Goal: Transaction & Acquisition: Book appointment/travel/reservation

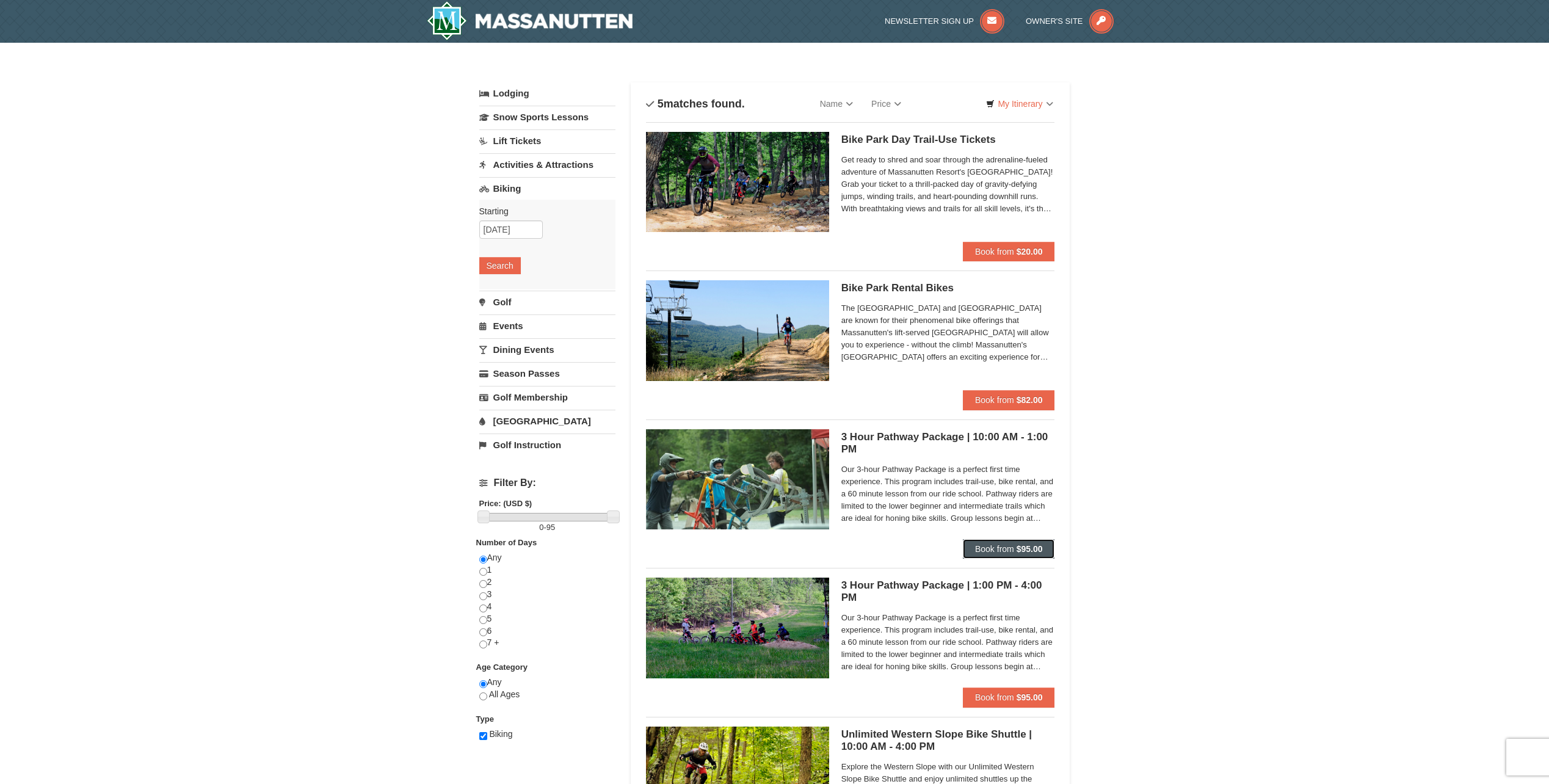
click at [1009, 548] on span "Book from" at bounding box center [994, 549] width 39 height 10
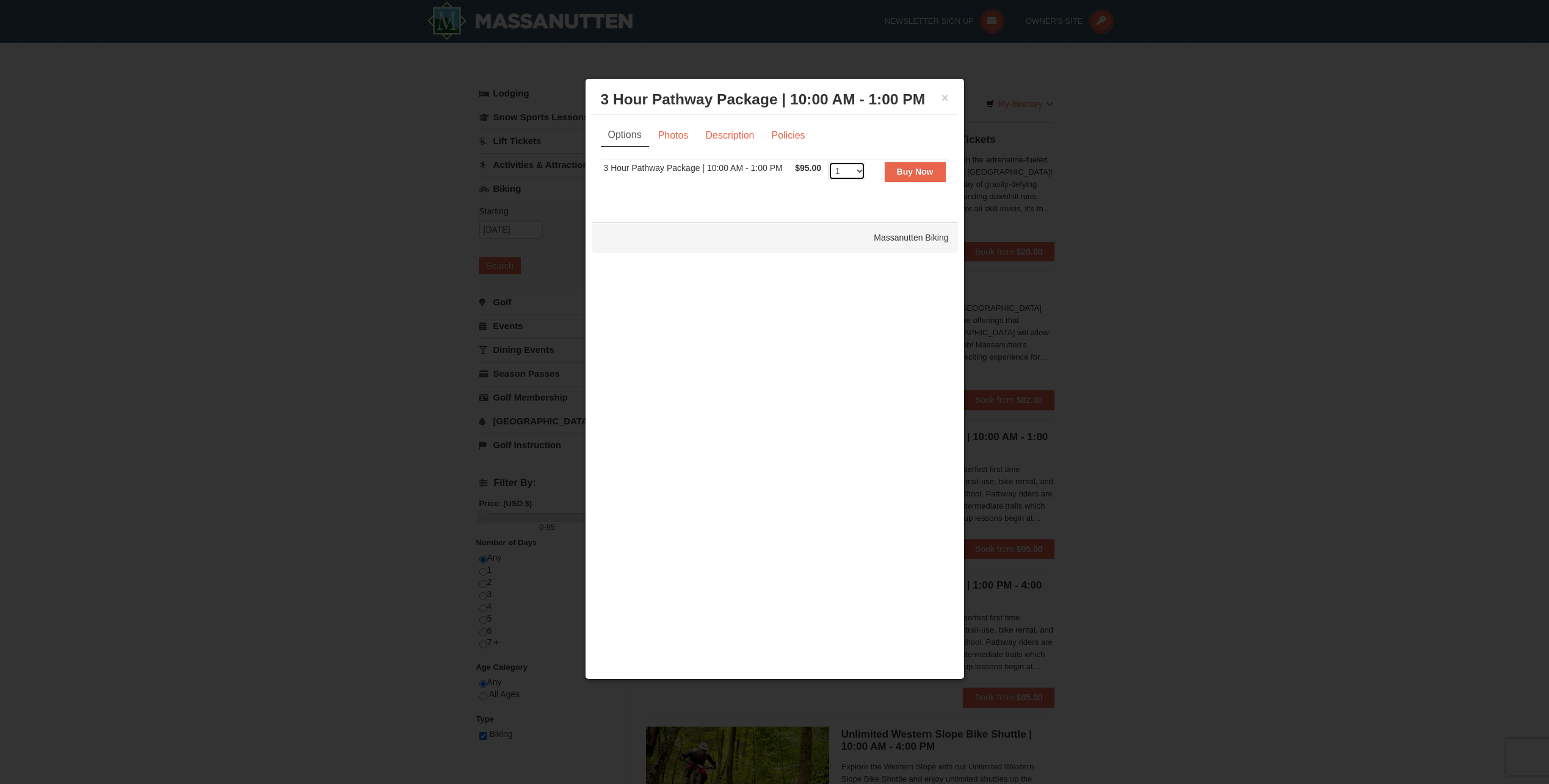
click at [860, 170] on select "1 2 3 4 5 6" at bounding box center [847, 171] width 37 height 19
select select "2"
click at [828, 162] on select "1 2 3 4 5 6" at bounding box center [847, 171] width 37 height 19
click at [900, 162] on button "Buy Now" at bounding box center [915, 172] width 62 height 20
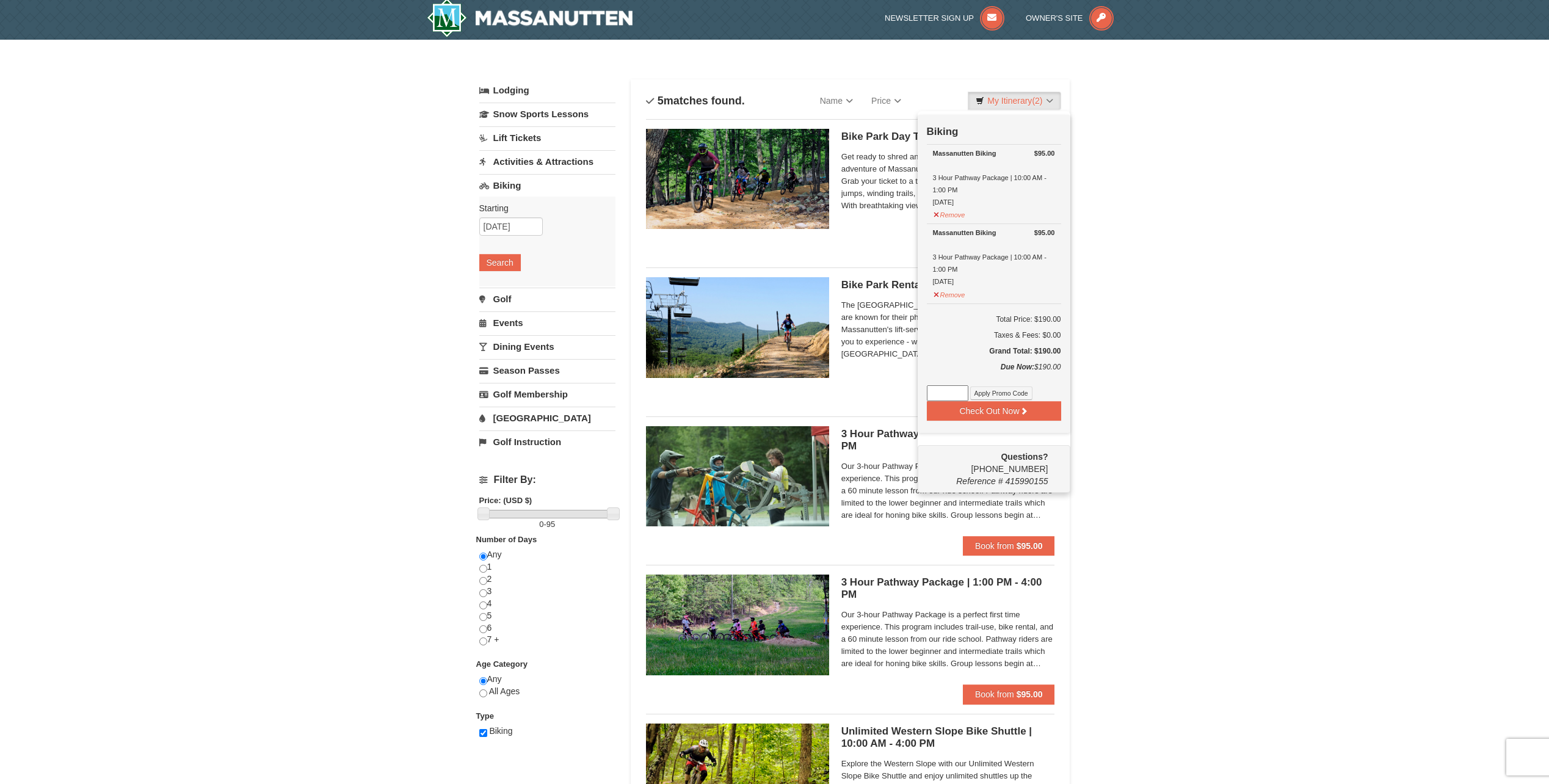
scroll to position [4, 0]
click at [1046, 403] on button "Check Out Now" at bounding box center [994, 410] width 135 height 20
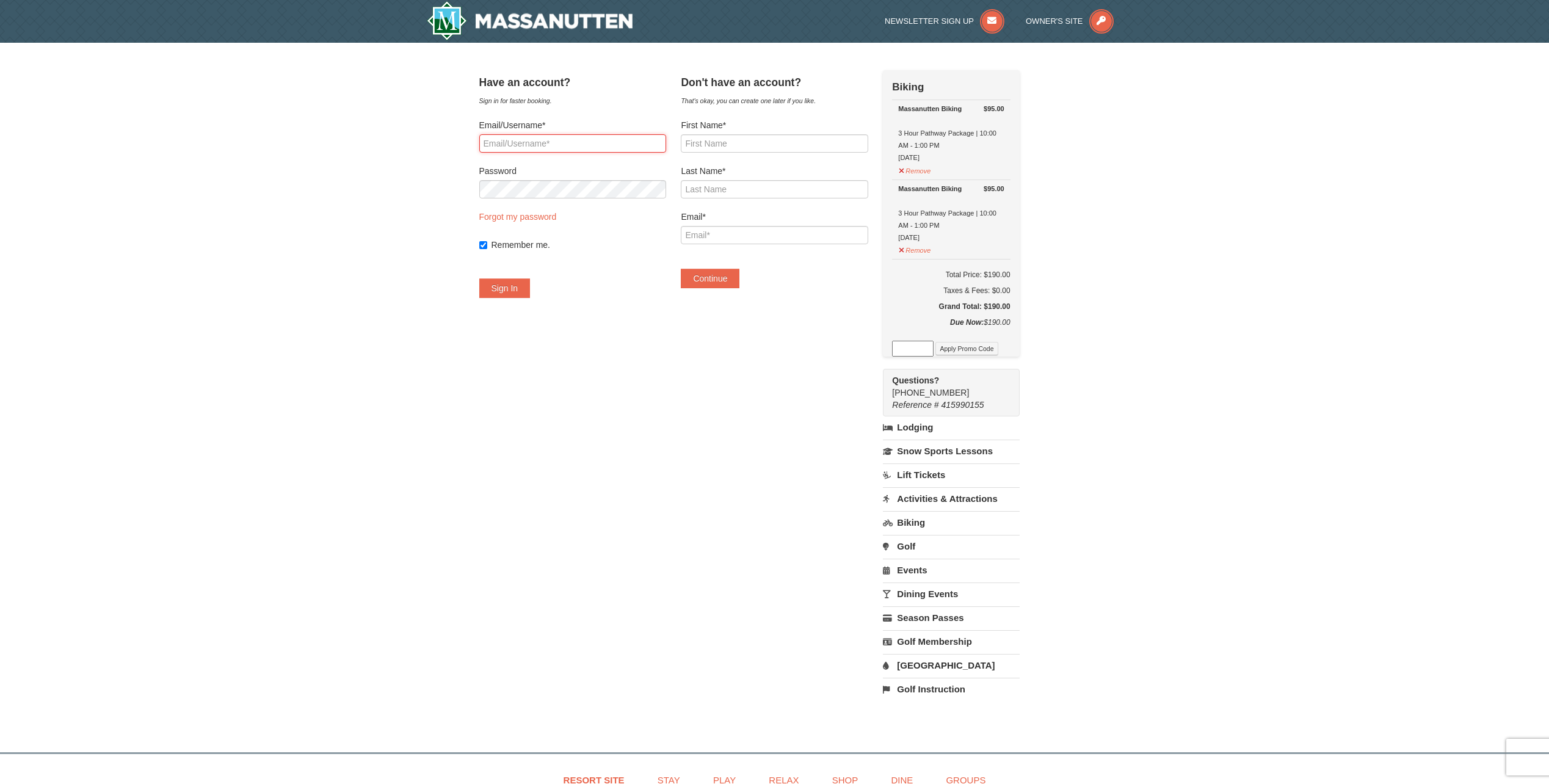
click at [616, 144] on input "Email/Username*" at bounding box center [572, 144] width 187 height 19
click at [711, 149] on input "First Name*" at bounding box center [774, 144] width 187 height 19
type input "Steve"
click at [711, 186] on input "Last Name*" at bounding box center [774, 188] width 187 height 19
type input "Plonka"
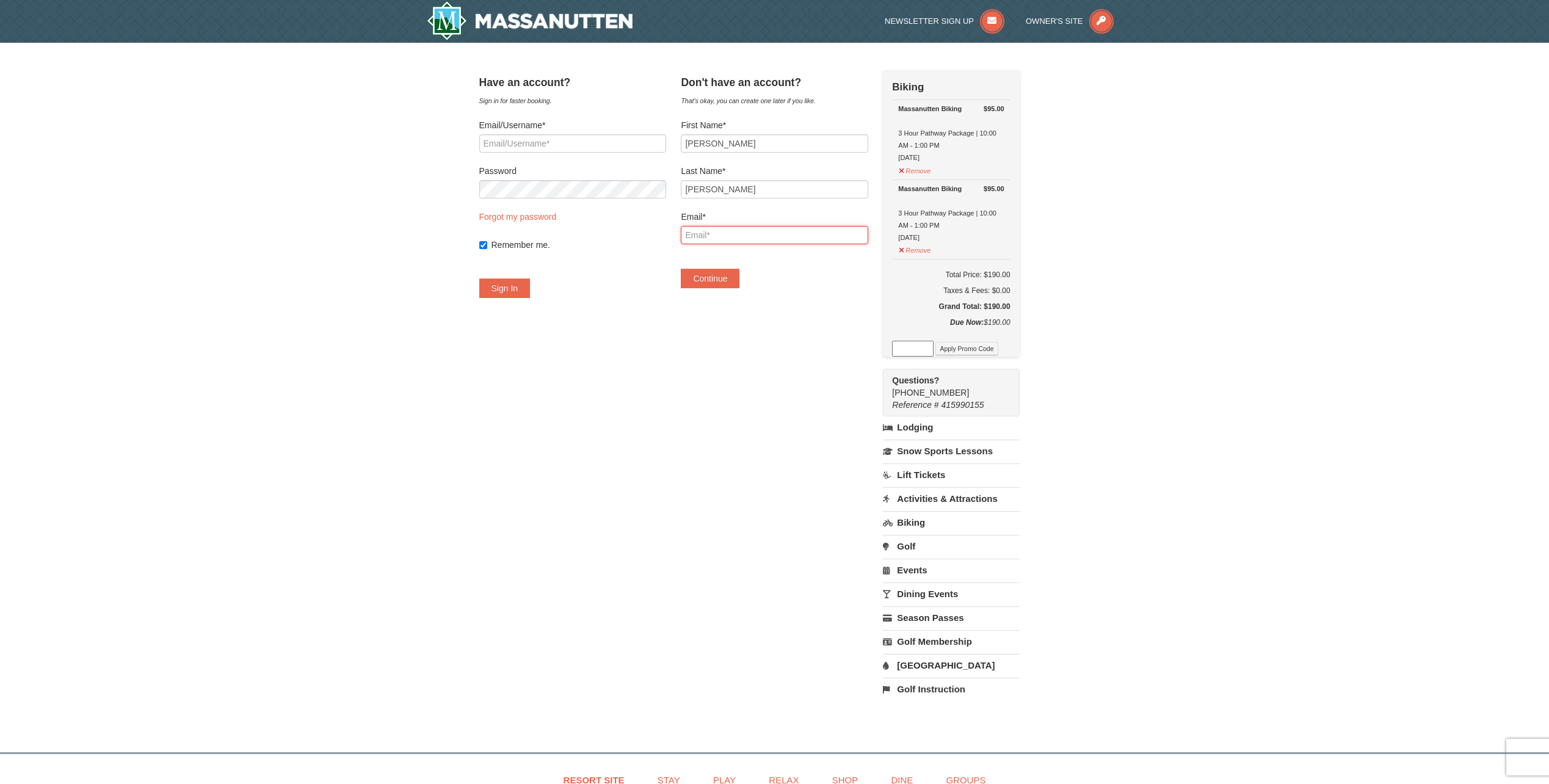
click at [747, 233] on input "Email*" at bounding box center [774, 234] width 187 height 19
type input "sgp1997@"
click at [917, 172] on button "Remove" at bounding box center [915, 170] width 33 height 16
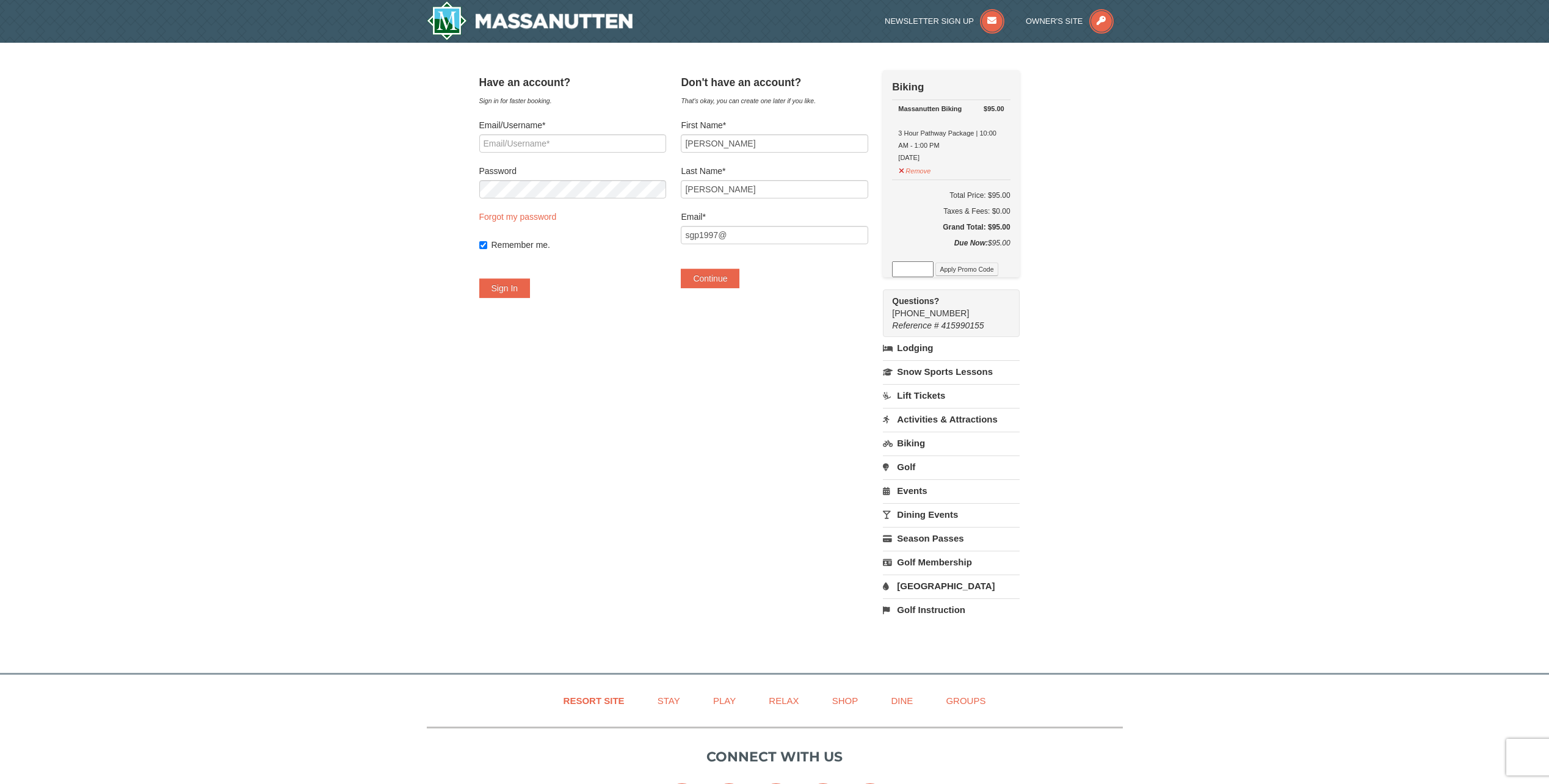
click at [918, 233] on h5 "Grand Total: $95.00" at bounding box center [950, 227] width 118 height 13
click at [916, 171] on button "Remove" at bounding box center [915, 170] width 33 height 16
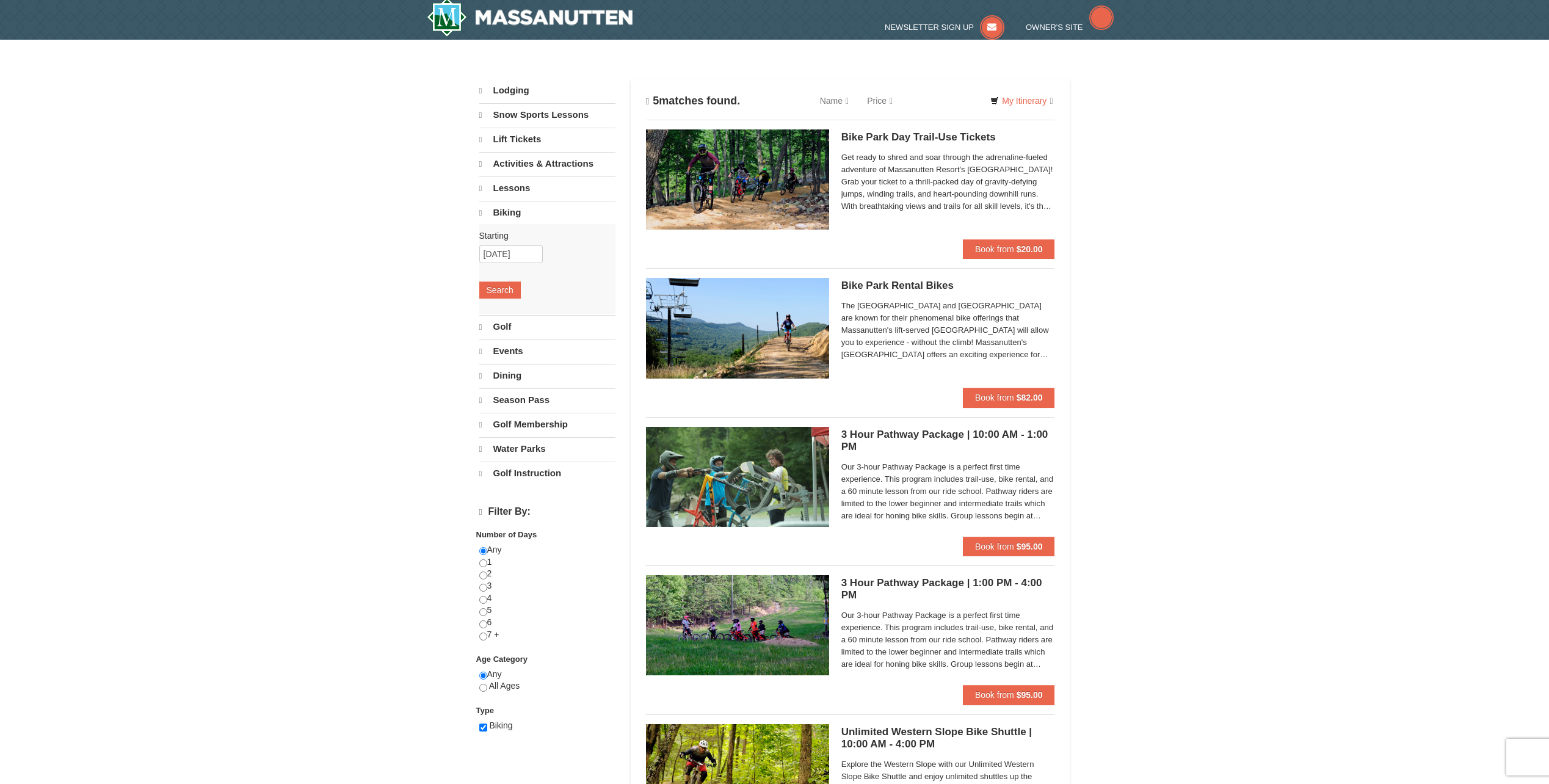
select select "9"
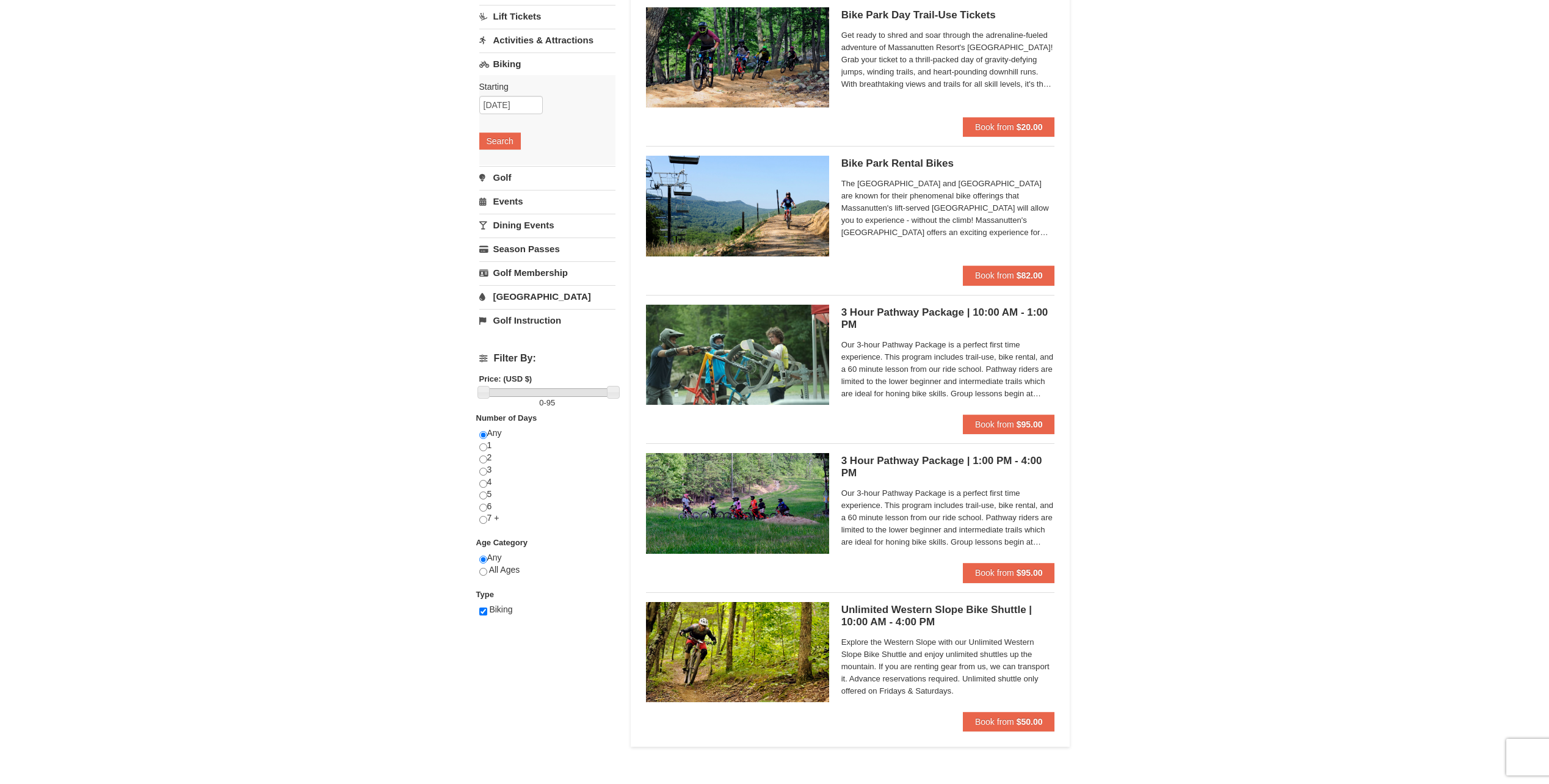
scroll to position [126, 0]
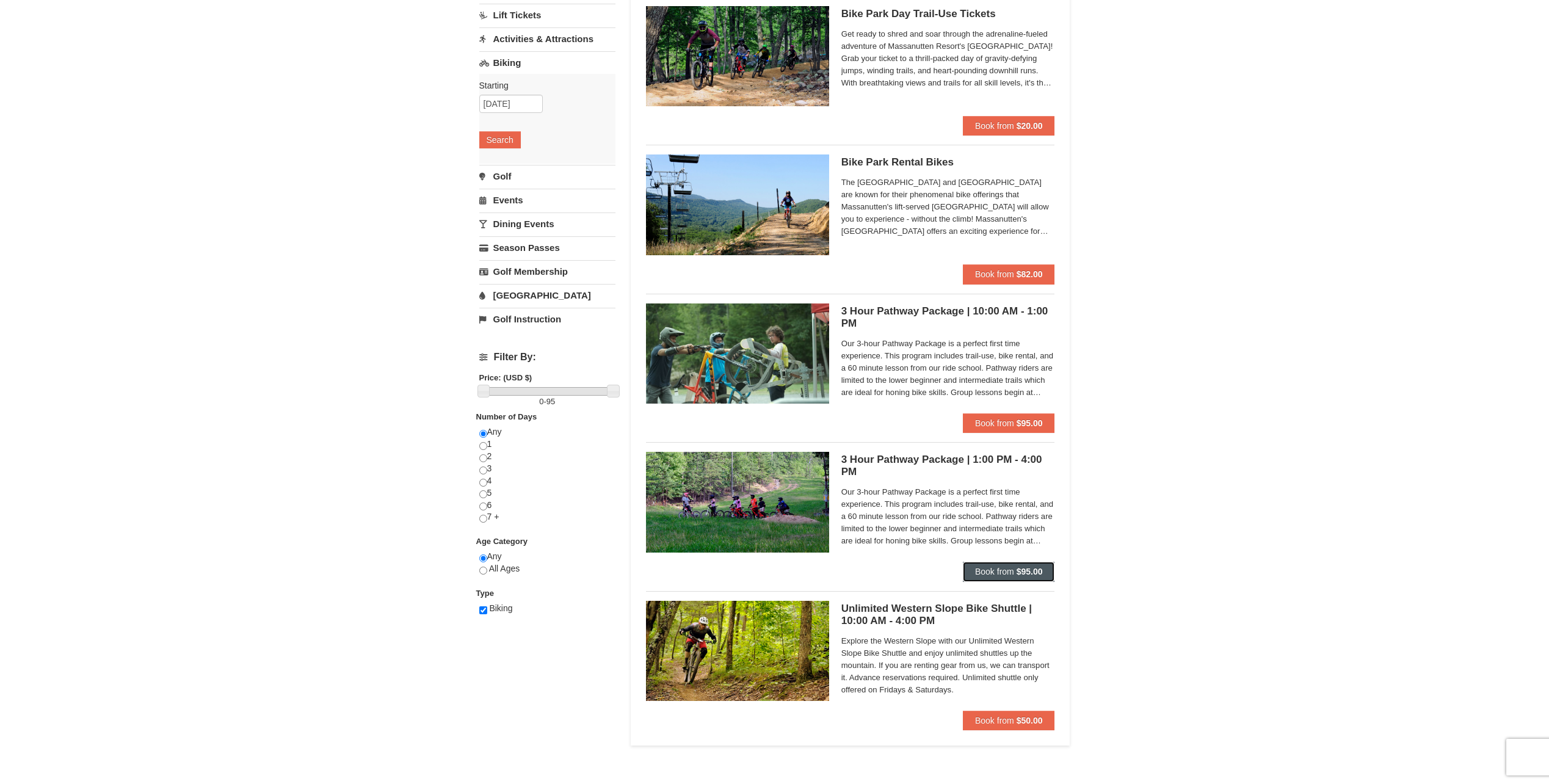
click at [984, 569] on span "Book from" at bounding box center [994, 571] width 39 height 10
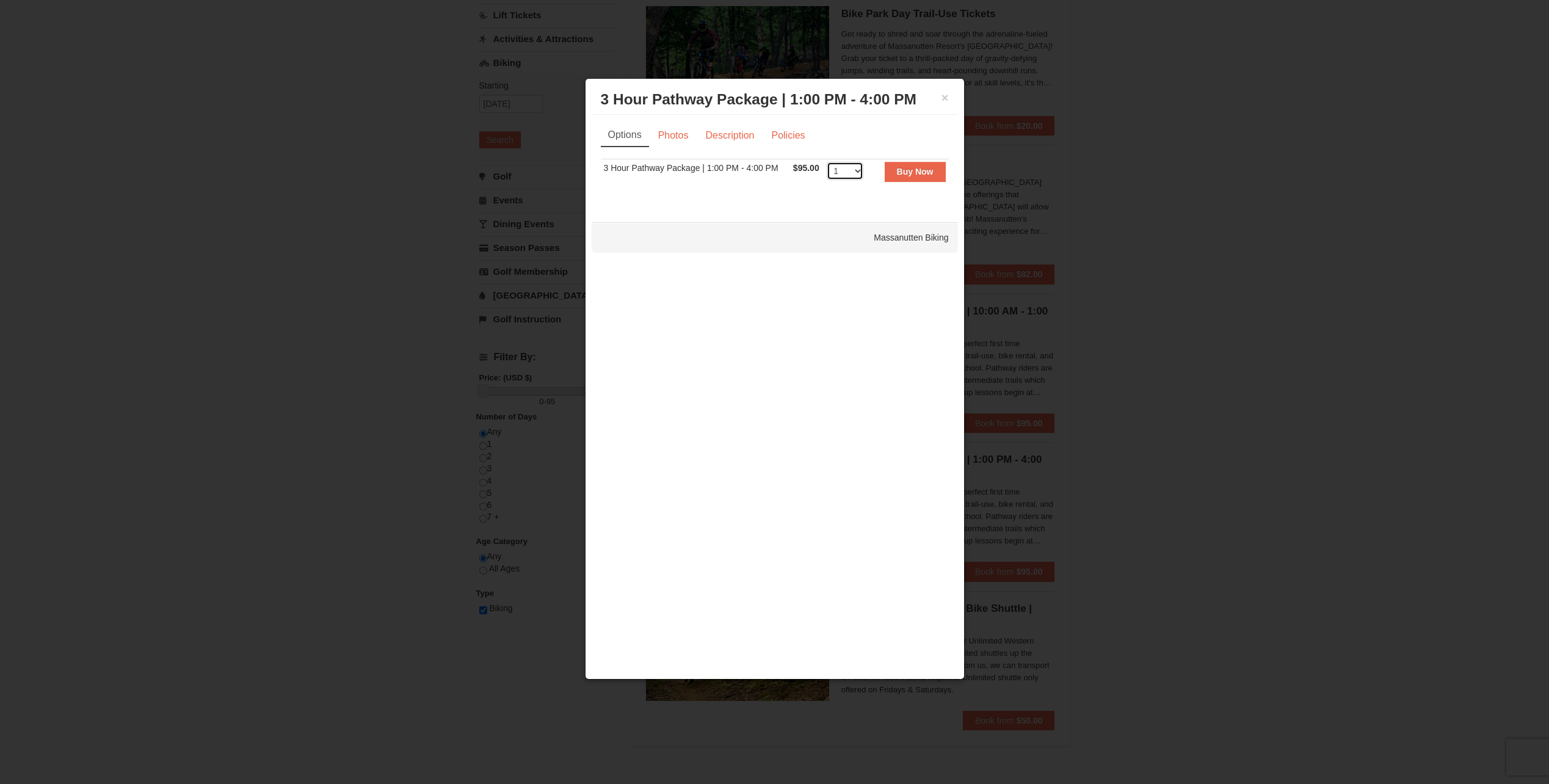
click at [858, 173] on select "1 2 3 4 5 6" at bounding box center [846, 171] width 37 height 19
select select "2"
click at [827, 162] on select "1 2 3 4 5 6" at bounding box center [846, 171] width 37 height 19
click at [945, 98] on button "×" at bounding box center [945, 98] width 8 height 13
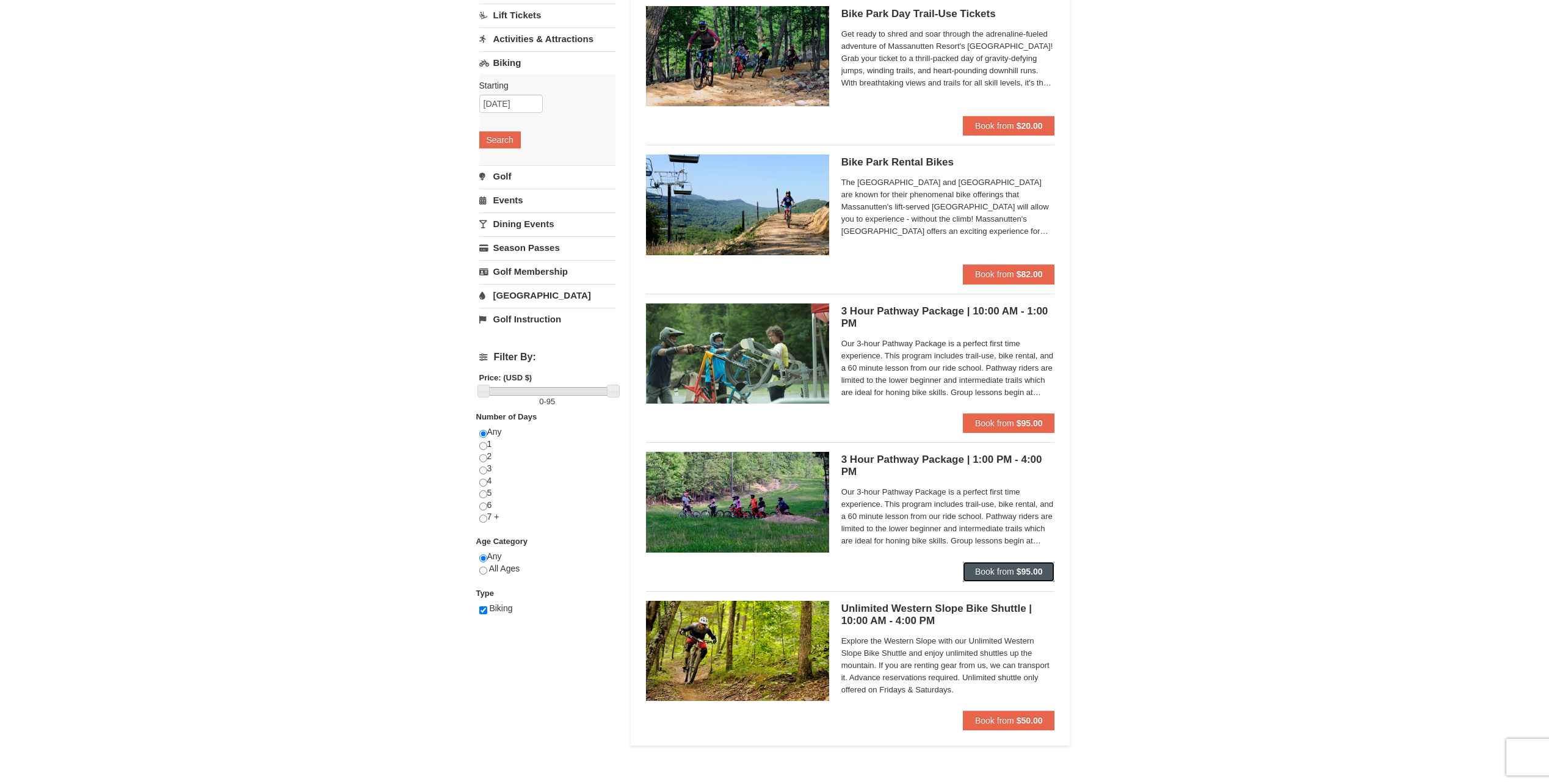
click at [1007, 576] on span "Book from" at bounding box center [994, 571] width 39 height 10
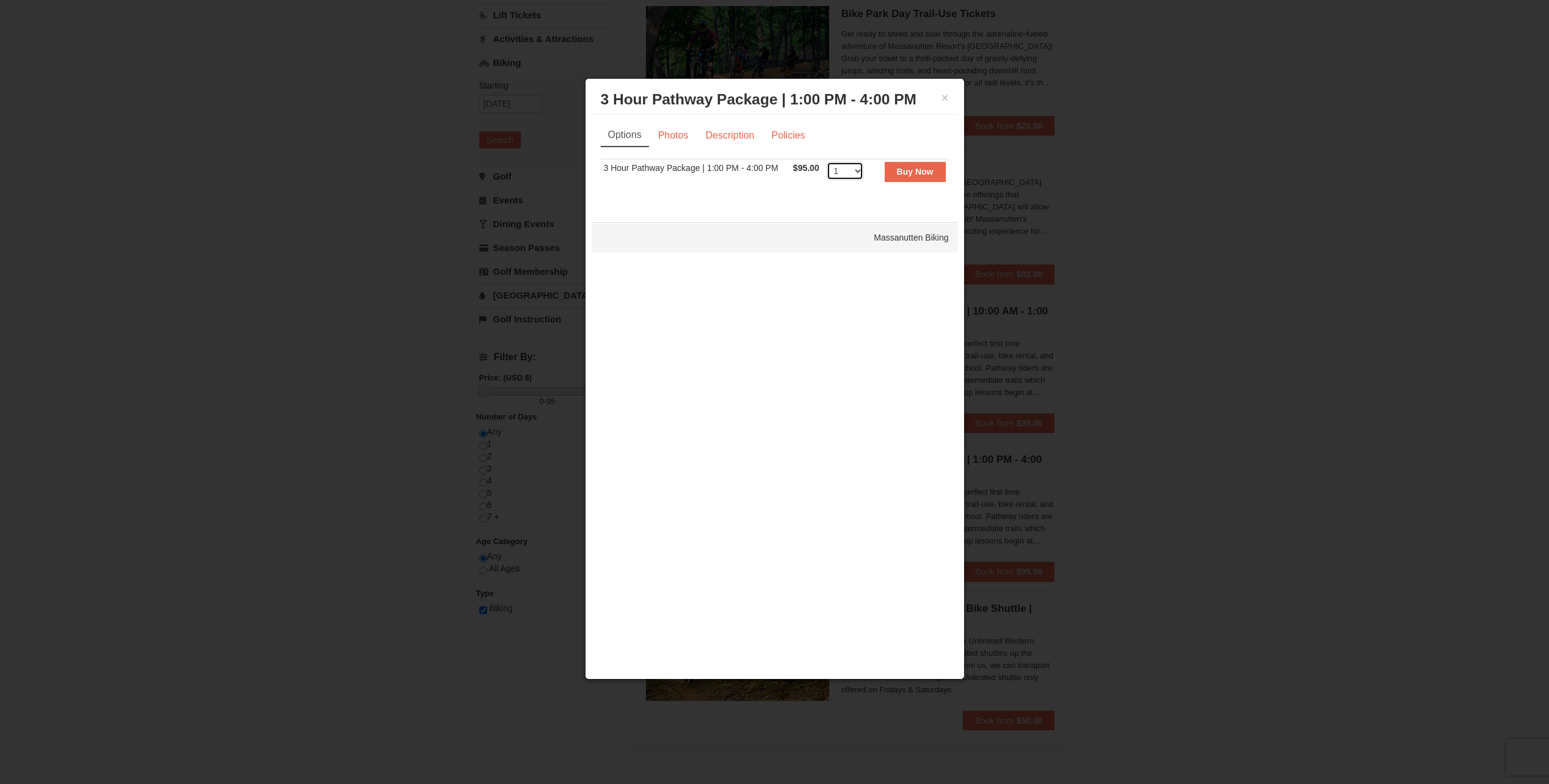
click at [858, 168] on select "1 2 3 4 5 6" at bounding box center [846, 171] width 37 height 19
select select "2"
click at [827, 162] on select "1 2 3 4 5 6" at bounding box center [846, 171] width 37 height 19
click at [910, 175] on strong "Buy Now" at bounding box center [915, 172] width 37 height 10
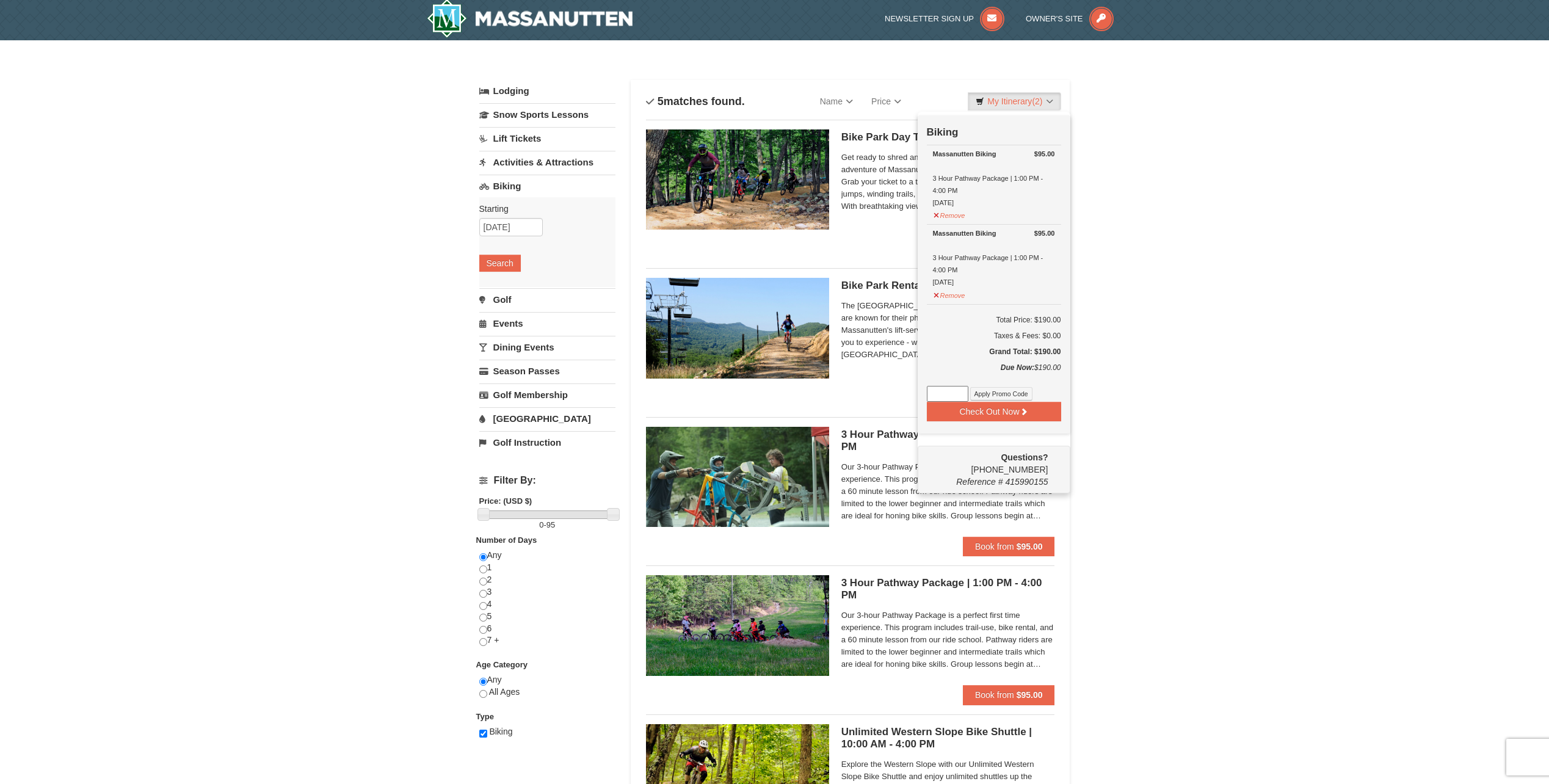
scroll to position [4, 0]
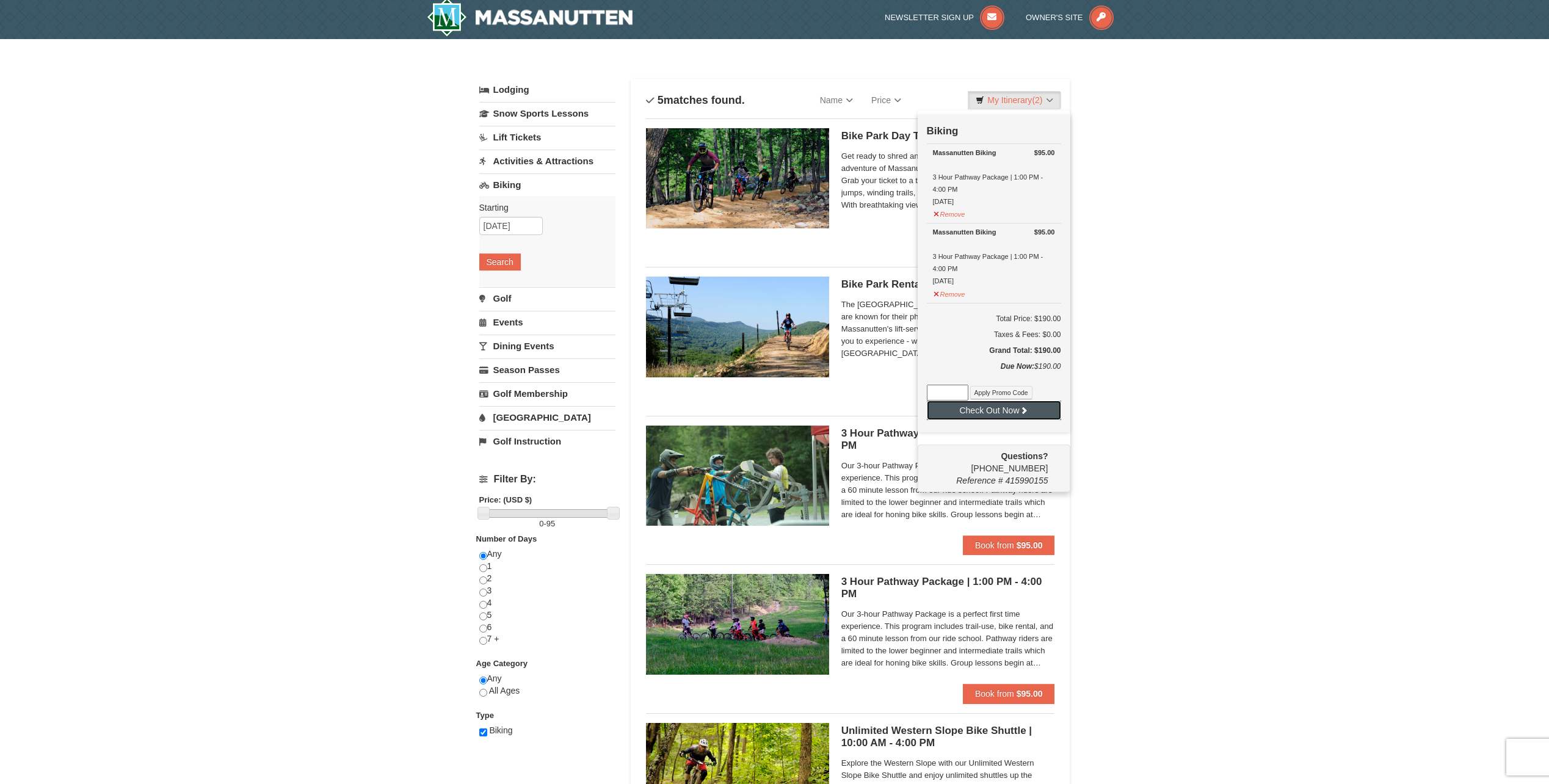
click at [1013, 414] on button "Check Out Now" at bounding box center [994, 410] width 135 height 20
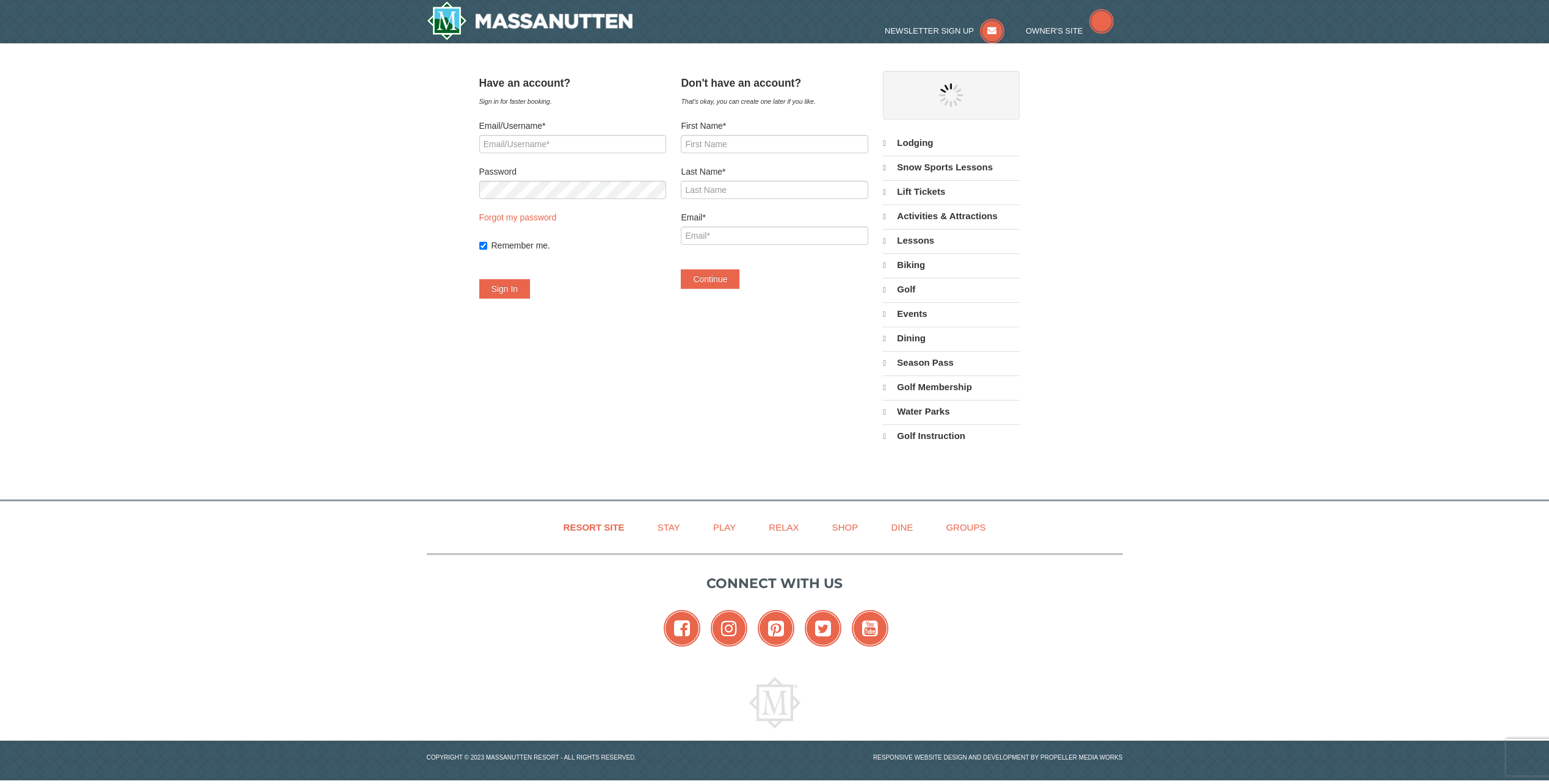
select select "9"
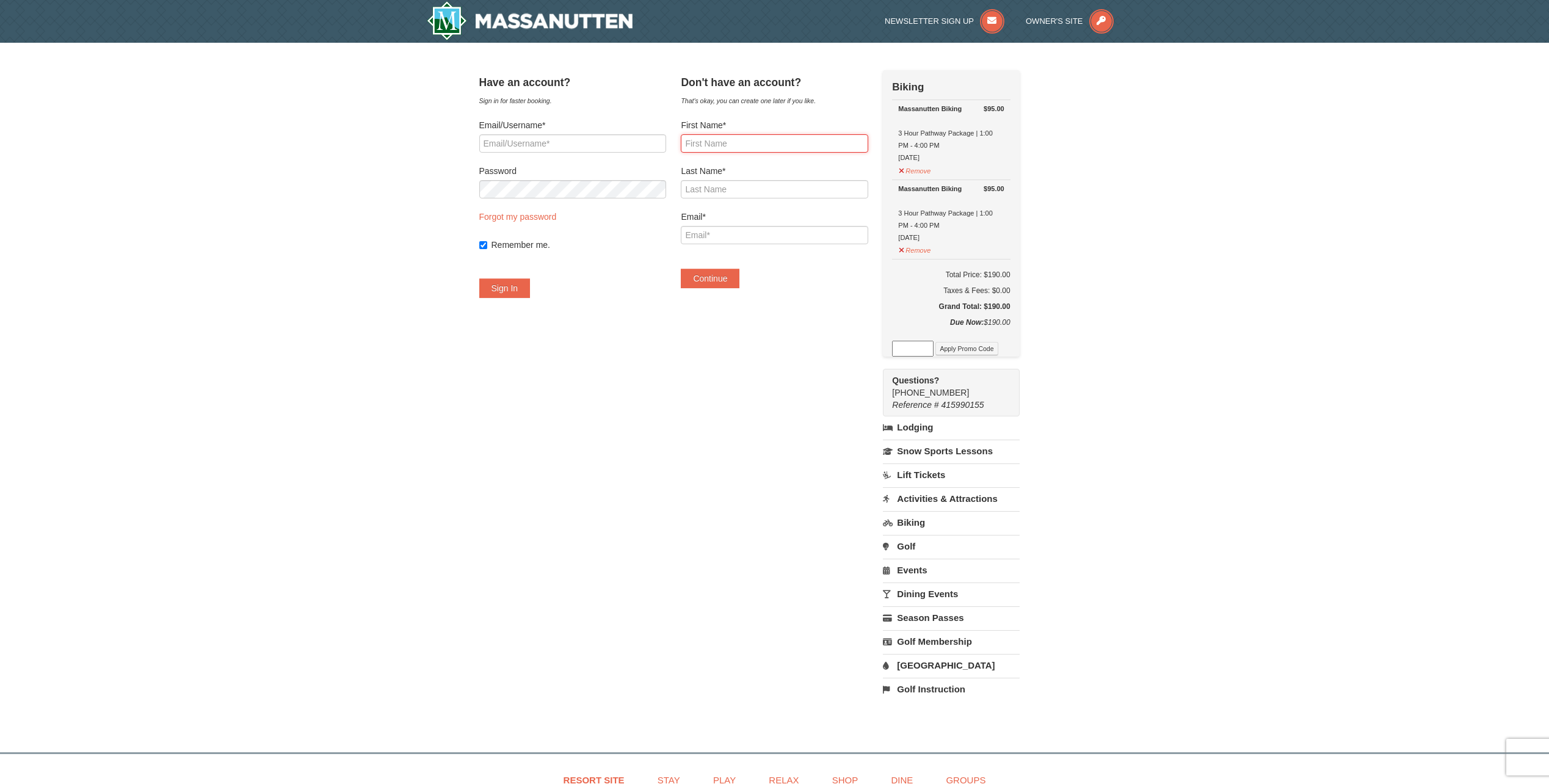
click at [764, 143] on input "First Name*" at bounding box center [774, 144] width 187 height 19
type input "Steve"
click at [745, 191] on input "Last Name*" at bounding box center [774, 188] width 187 height 19
type input "Plonka"
click at [726, 236] on input "Email*" at bounding box center [774, 234] width 187 height 19
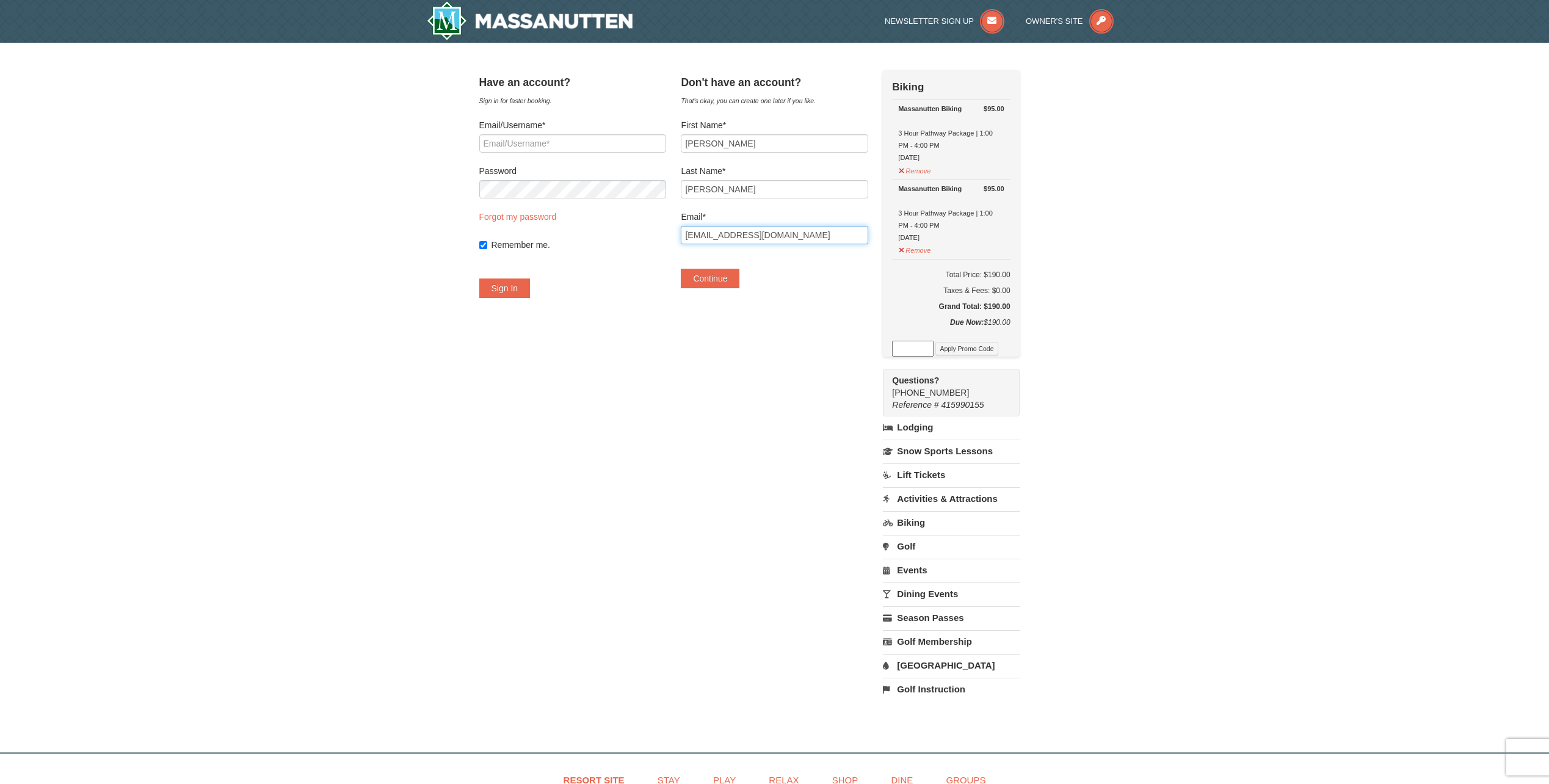
type input "sgp1997@gmail.com"
click at [737, 281] on button "Continue" at bounding box center [710, 278] width 59 height 20
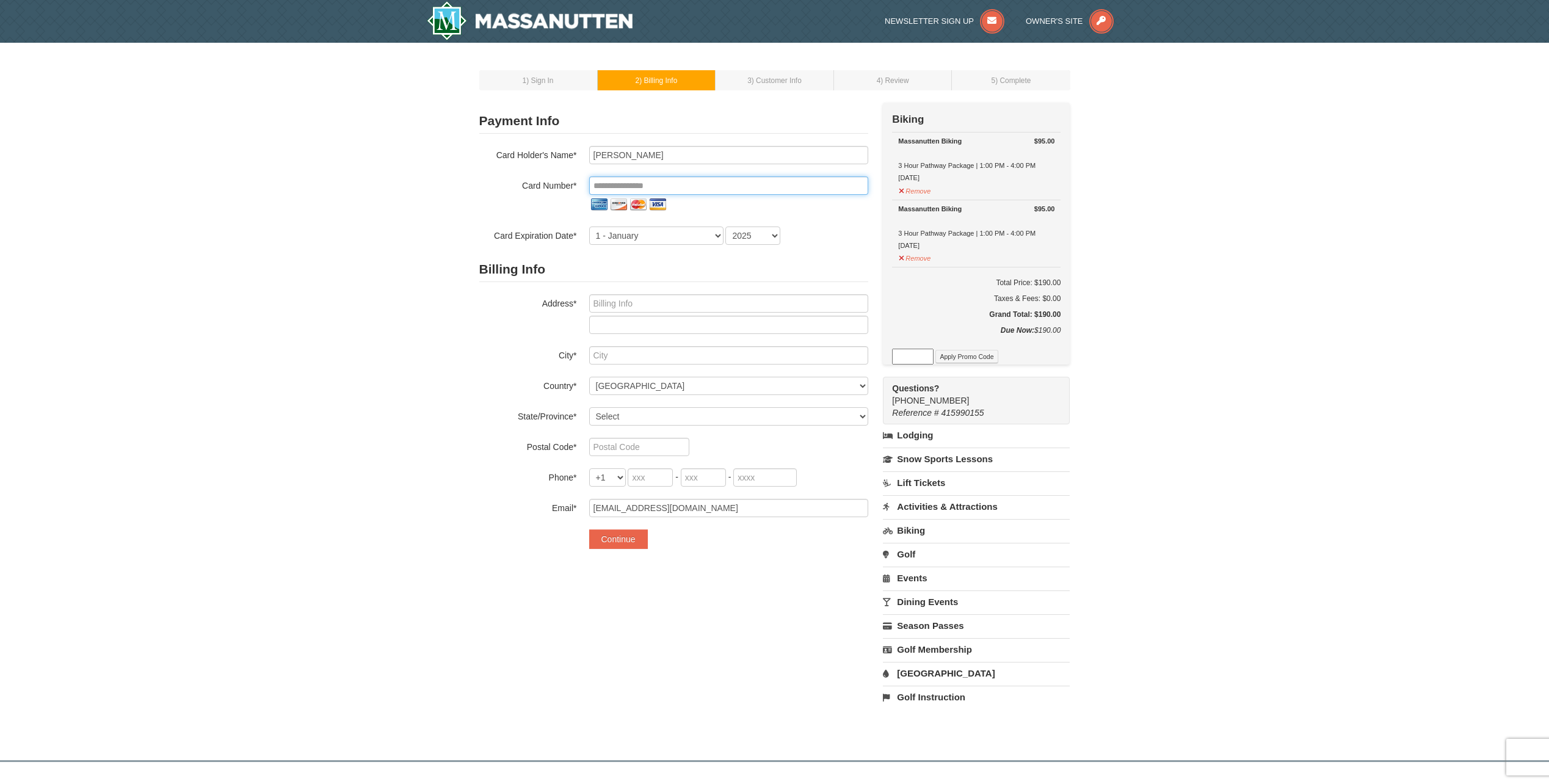
click at [691, 184] on input "tel" at bounding box center [729, 186] width 279 height 19
type input "**********"
click at [697, 235] on select "1 - January 2 - February 3 - March 4 - April 5 - May 6 - June 7 - July 8 - Augu…" at bounding box center [656, 235] width 135 height 19
select select "10"
click at [589, 227] on select "1 - January 2 - February 3 - March 4 - April 5 - May 6 - June 7 - July 8 - Augu…" at bounding box center [656, 235] width 135 height 19
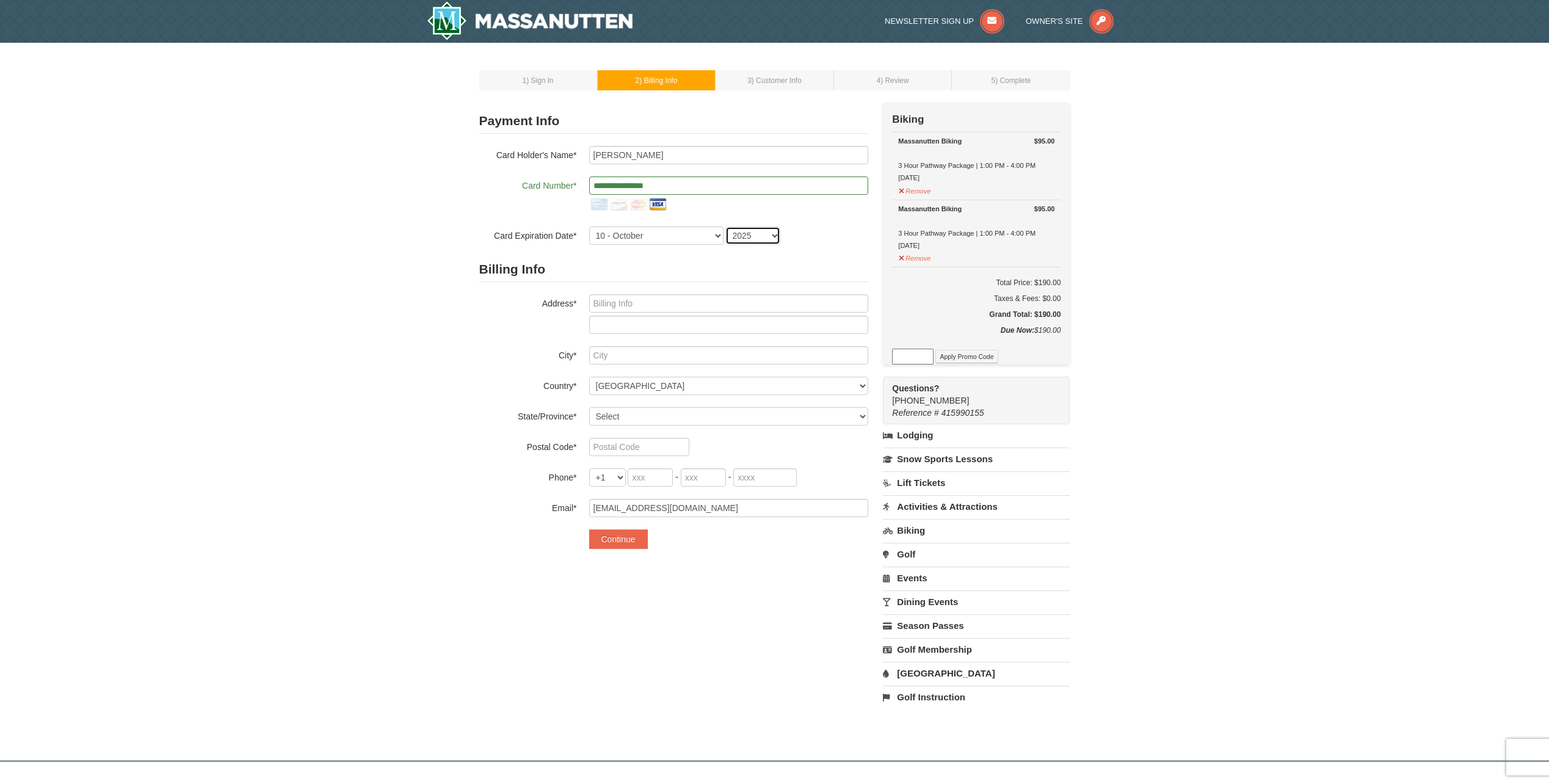
click at [770, 232] on select "2025 2026 2027 2028 2029 2030 2031 2032 2033 2034" at bounding box center [753, 235] width 55 height 19
select select "2028"
click at [726, 227] on select "2025 2026 2027 2028 2029 2030 2031 2032 2033 2034" at bounding box center [753, 235] width 55 height 19
click at [687, 303] on input "text" at bounding box center [729, 303] width 279 height 19
type input "11 Ridge Hollow Drive"
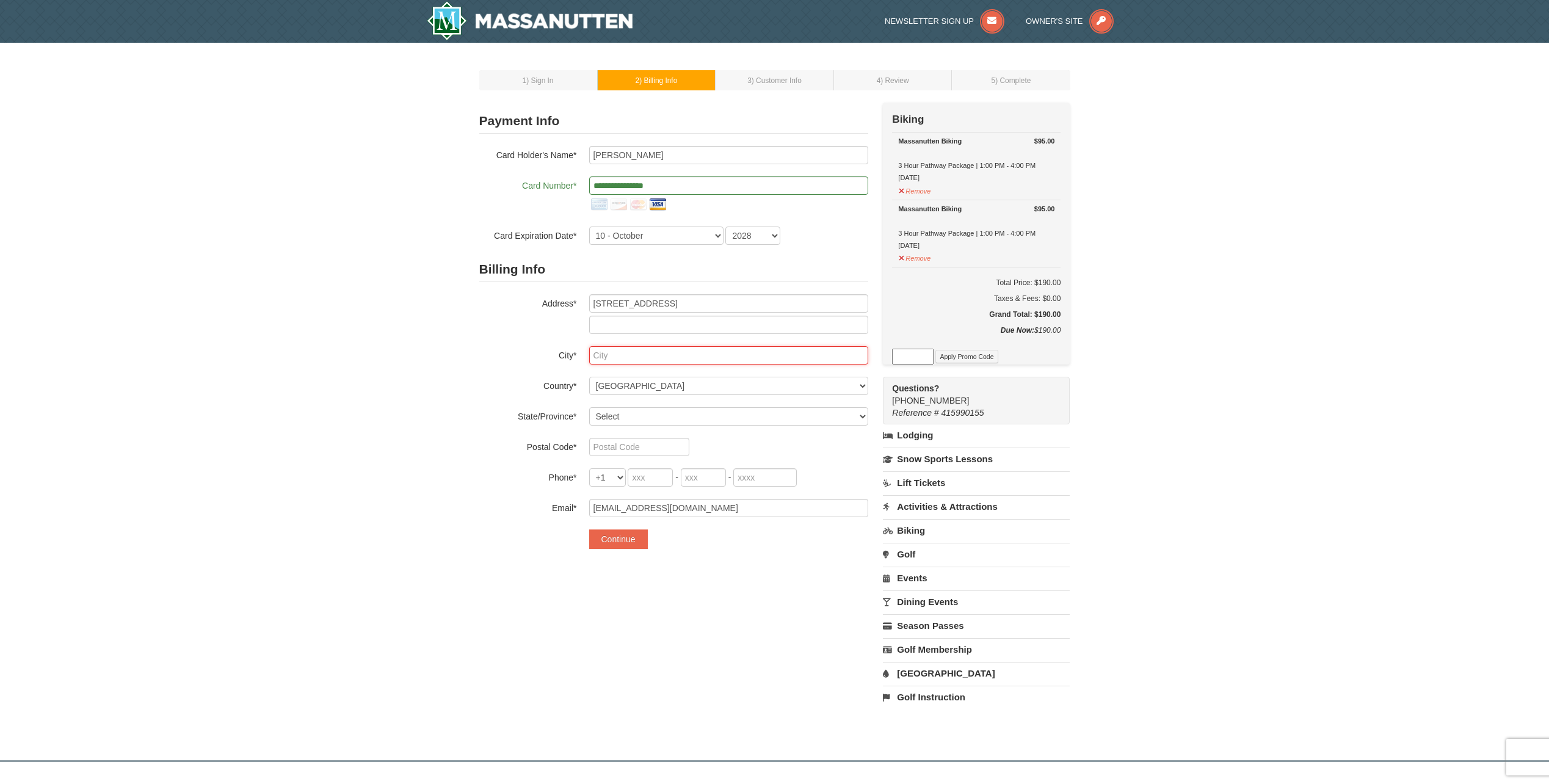
click at [681, 358] on input "text" at bounding box center [729, 355] width 279 height 19
type input "Fredericksburg"
click at [636, 420] on select "Select Alabama Alaska American Samoa Arizona Arkansas California Colorado Conne…" at bounding box center [729, 416] width 279 height 19
select select "VA"
click at [589, 407] on select "Select Alabama Alaska American Samoa Arizona Arkansas California Colorado Conne…" at bounding box center [729, 416] width 279 height 19
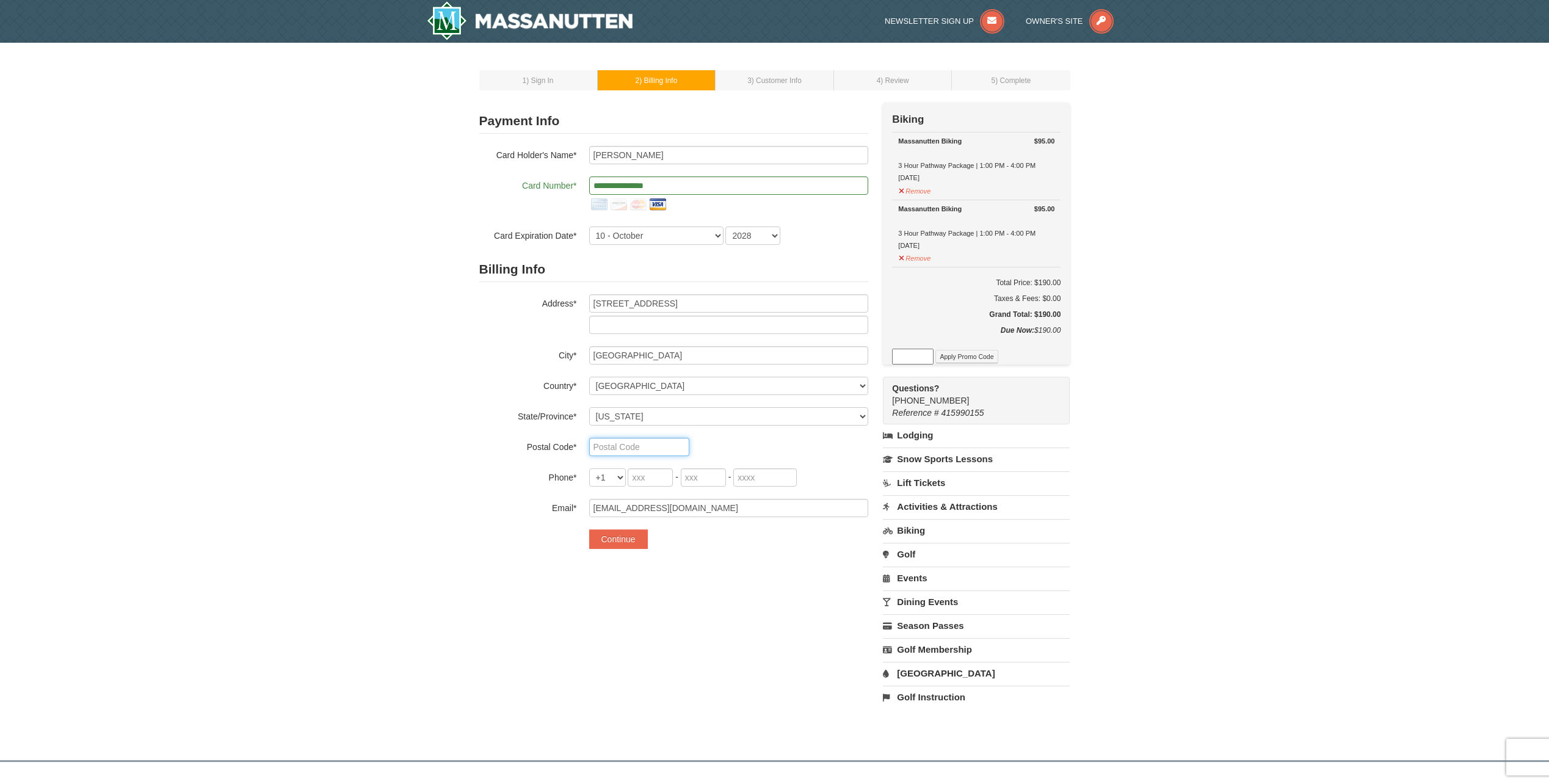
click at [613, 446] on input "text" at bounding box center [639, 446] width 101 height 19
type input "22405"
click at [650, 479] on input "tel" at bounding box center [650, 477] width 45 height 19
type input "540"
click at [691, 479] on input "tel" at bounding box center [703, 477] width 45 height 19
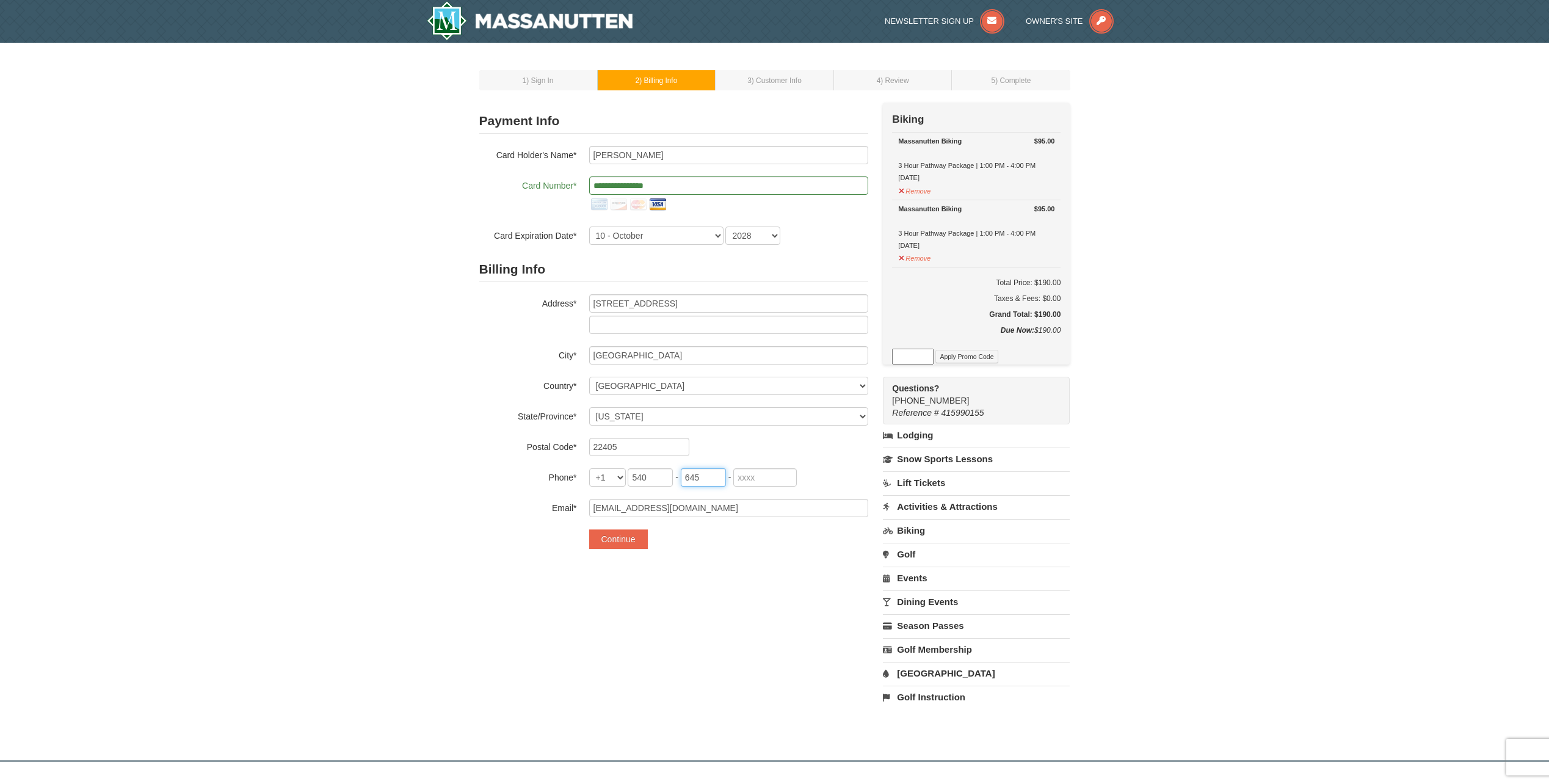
type input "645"
click at [762, 480] on input "tel" at bounding box center [765, 477] width 63 height 19
type input "1683"
click at [637, 534] on button "Continue" at bounding box center [618, 539] width 59 height 20
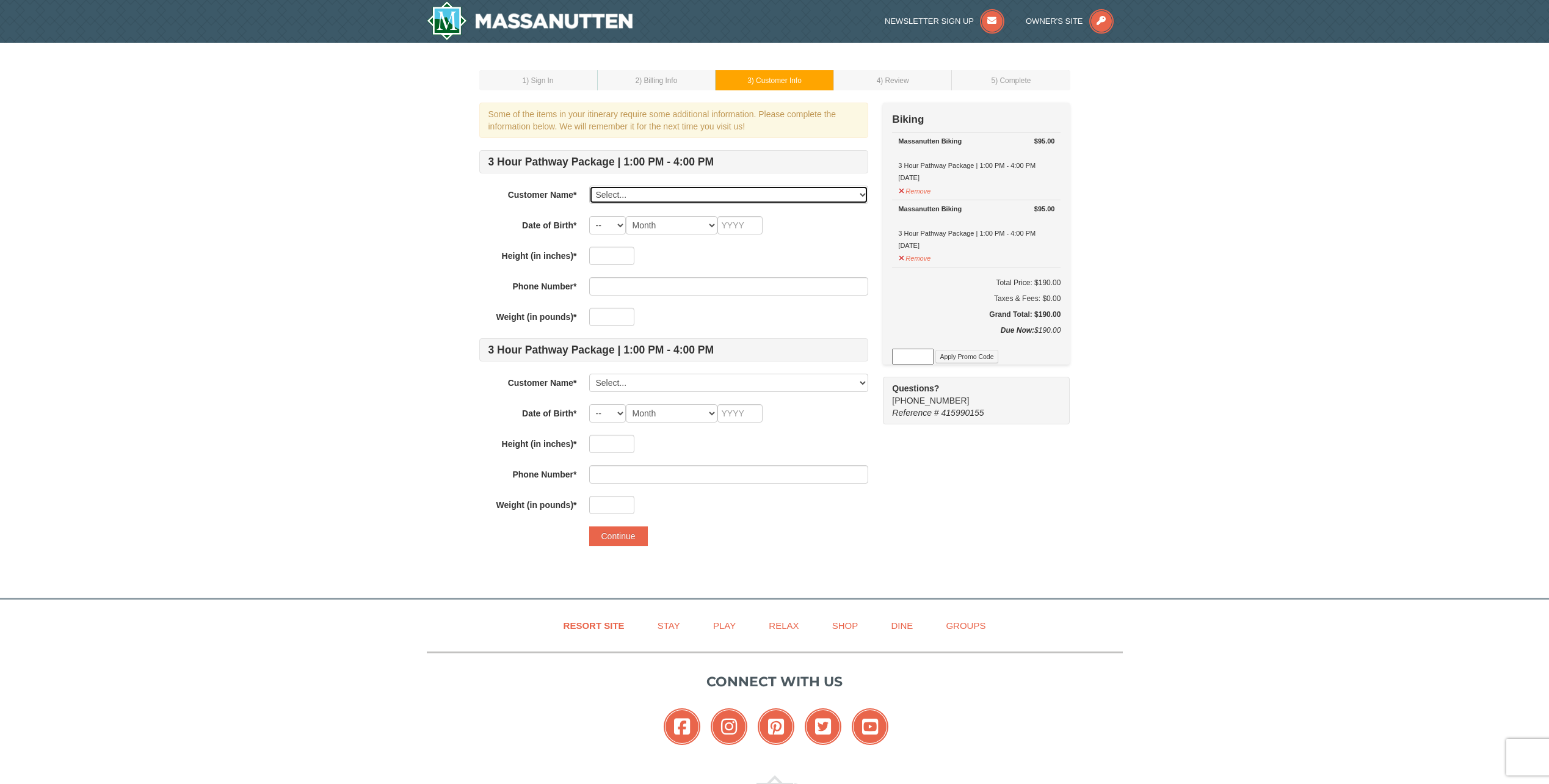
click at [862, 189] on select "Select... Steve Plonka Add New..." at bounding box center [729, 194] width 279 height 19
select select "28246533"
click at [589, 186] on select "Select... Steve Plonka Add New..." at bounding box center [729, 194] width 279 height 19
click at [862, 381] on select "Select... Steve Plonka Add New..." at bounding box center [729, 383] width 279 height 19
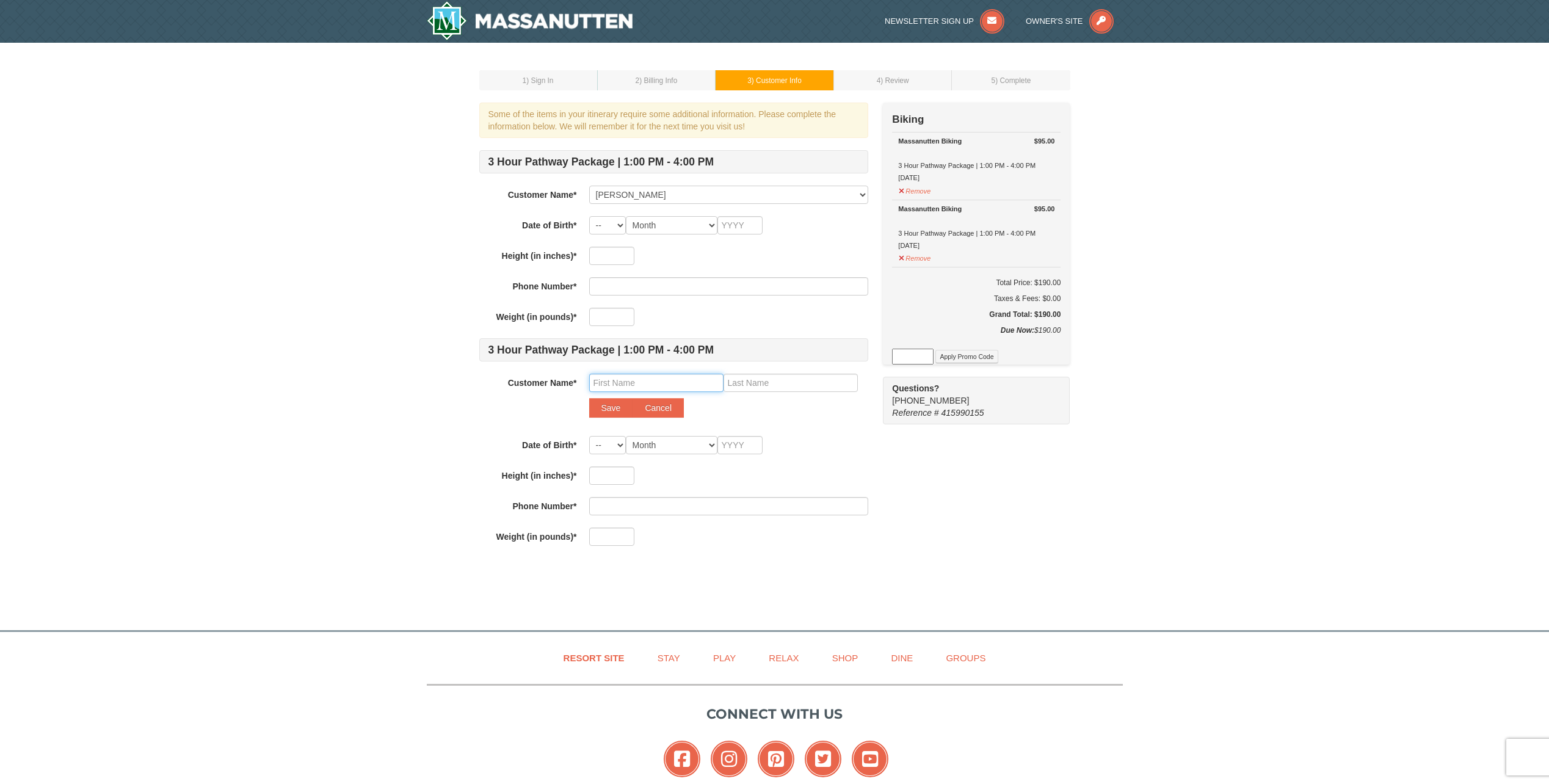
click at [643, 384] on input "text" at bounding box center [656, 383] width 135 height 19
type input "Martinha"
click at [774, 386] on input "text" at bounding box center [791, 383] width 135 height 19
type input "Plonka"
click at [615, 221] on select "-- 01 02 03 04 05 06 07 08 09 10 11 12 13 14 15 16 17 18 19 20 21 22 23 24 25 2…" at bounding box center [607, 225] width 37 height 19
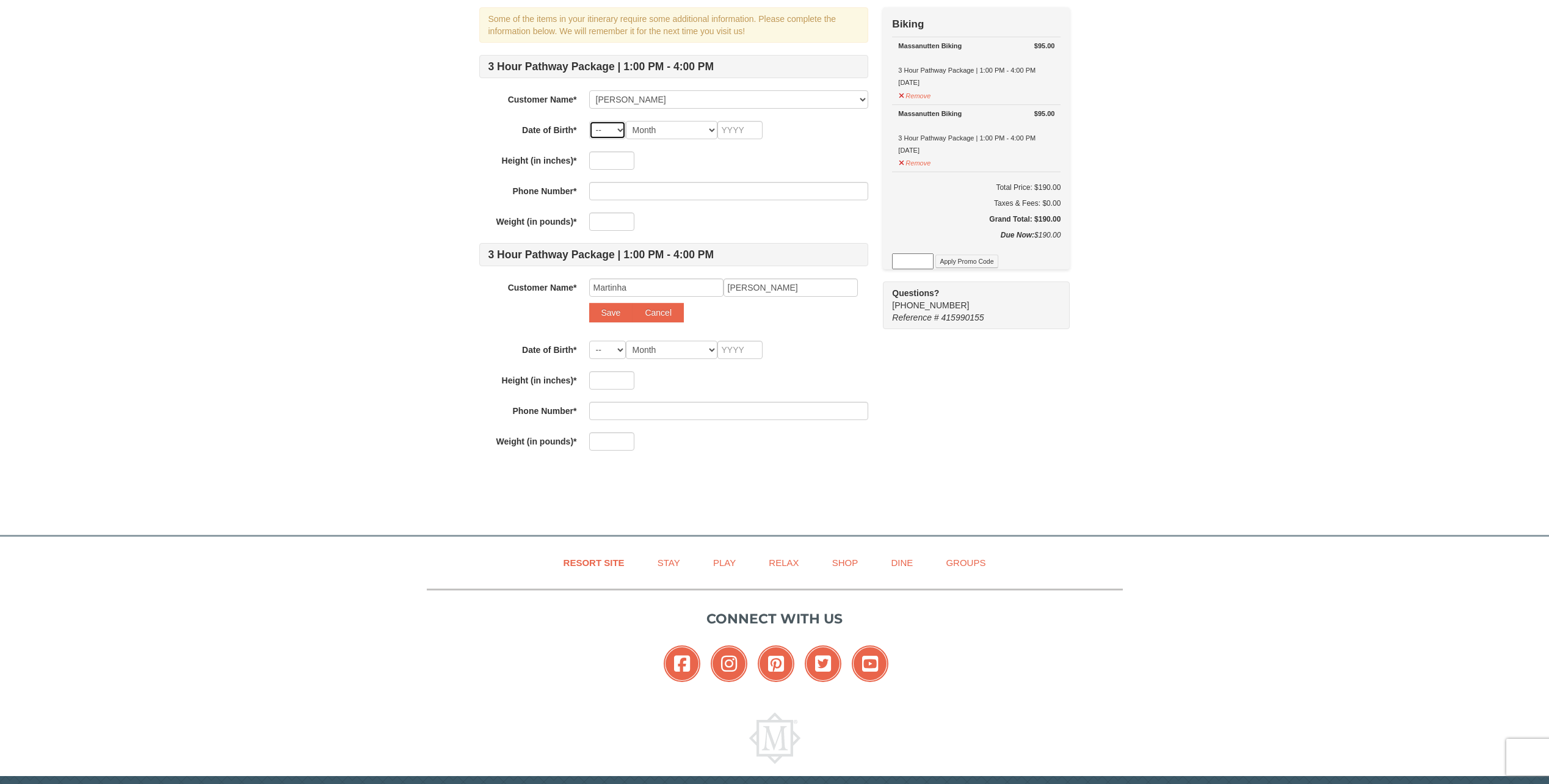
scroll to position [122, 0]
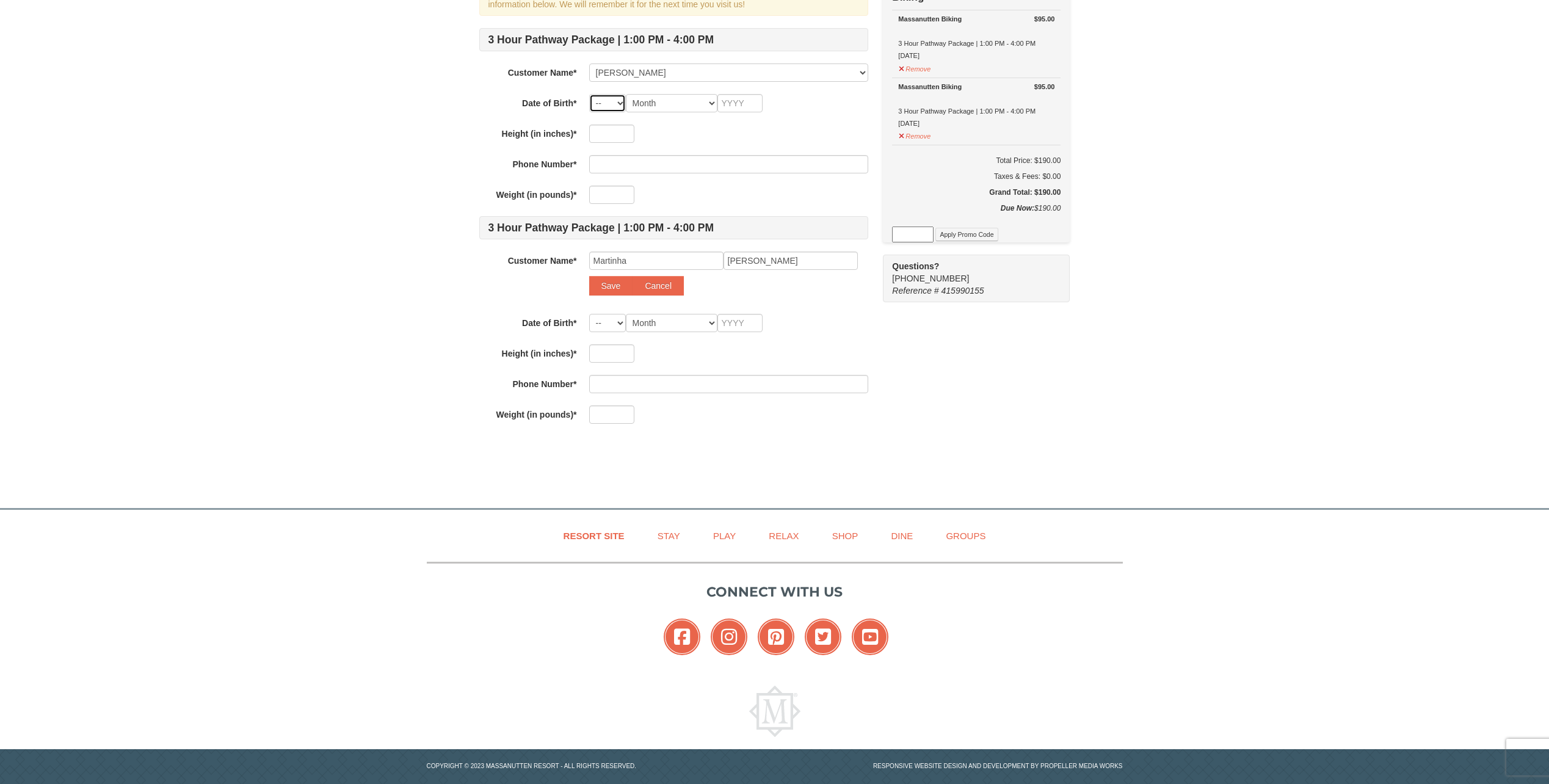
click at [621, 101] on select "-- 01 02 03 04 05 06 07 08 09 10 11 12 13 14 15 16 17 18 19 20 21 22 23 24 25 2…" at bounding box center [607, 103] width 37 height 19
select select "21"
click at [589, 94] on select "-- 01 02 03 04 05 06 07 08 09 10 11 12 13 14 15 16 17 18 19 20 21 22 23 24 25 2…" at bounding box center [607, 103] width 37 height 19
click at [701, 104] on select "Month January February March April May June July August September October Novem…" at bounding box center [672, 103] width 92 height 19
select select "06"
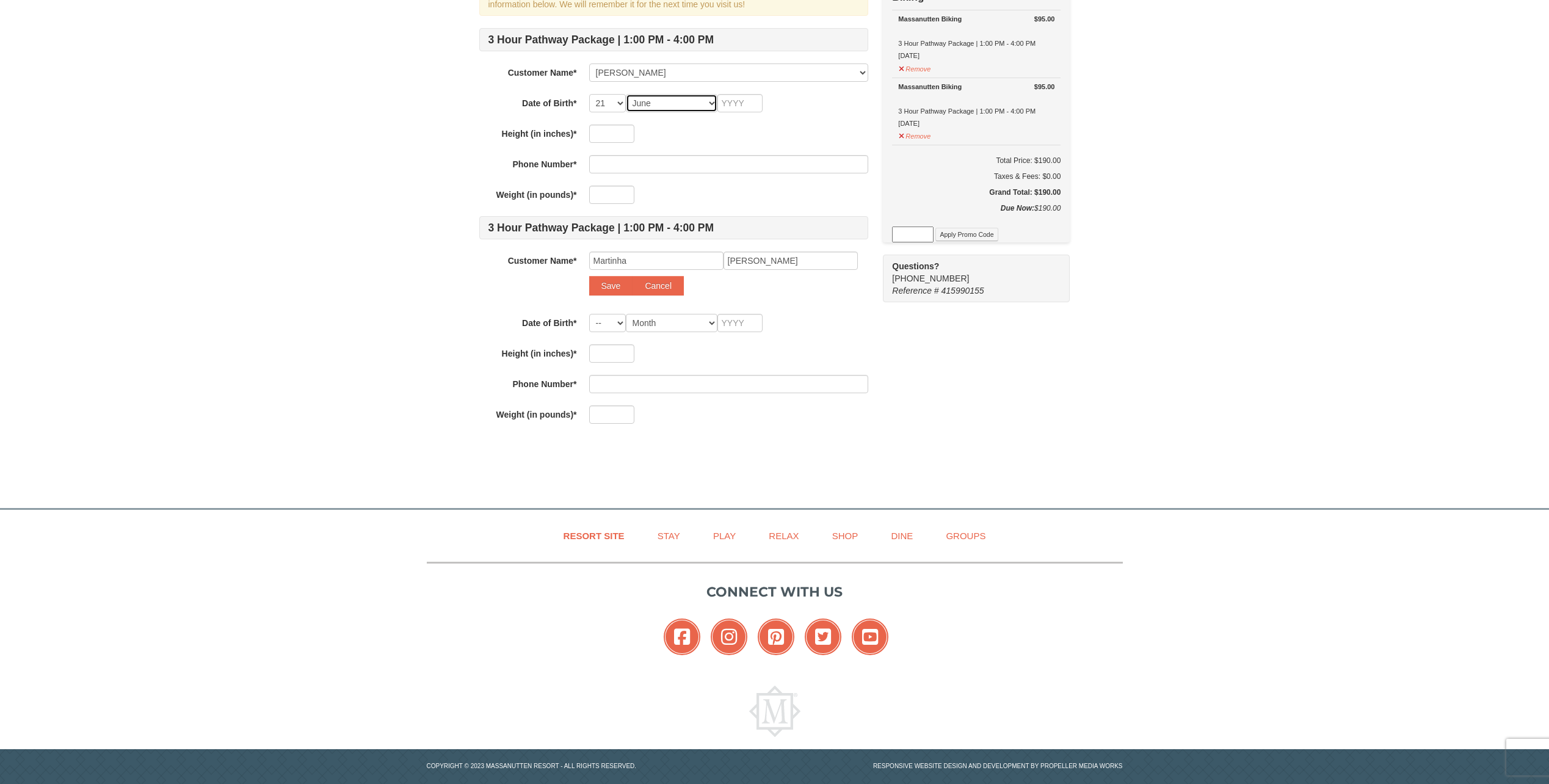
click at [626, 94] on select "Month January February March April May June July August September October Novem…" at bounding box center [672, 103] width 92 height 19
click at [755, 106] on input "text" at bounding box center [740, 103] width 45 height 19
type input "1967"
click at [611, 138] on input "text" at bounding box center [611, 134] width 45 height 19
type input "73"
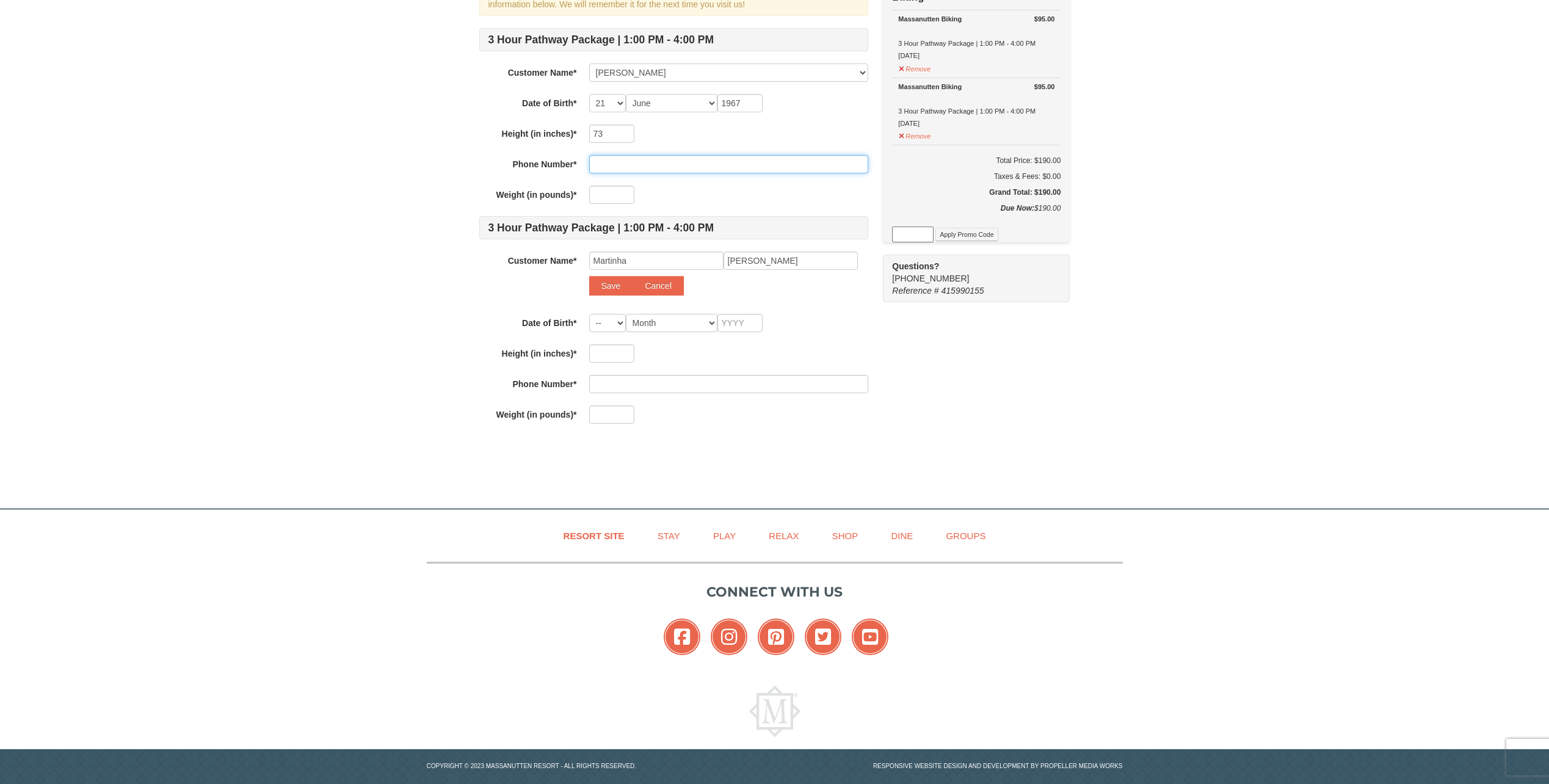
click at [610, 165] on input "text" at bounding box center [729, 164] width 279 height 19
type input "540-645-1683"
click at [615, 191] on input "text" at bounding box center [611, 194] width 45 height 19
type input "215"
click at [622, 323] on select "-- 01 02 03 04 05 06 07 08 09 10 11 12 13 14 15 16 17 18 19 20 21 22 23 24 25 2…" at bounding box center [607, 322] width 37 height 19
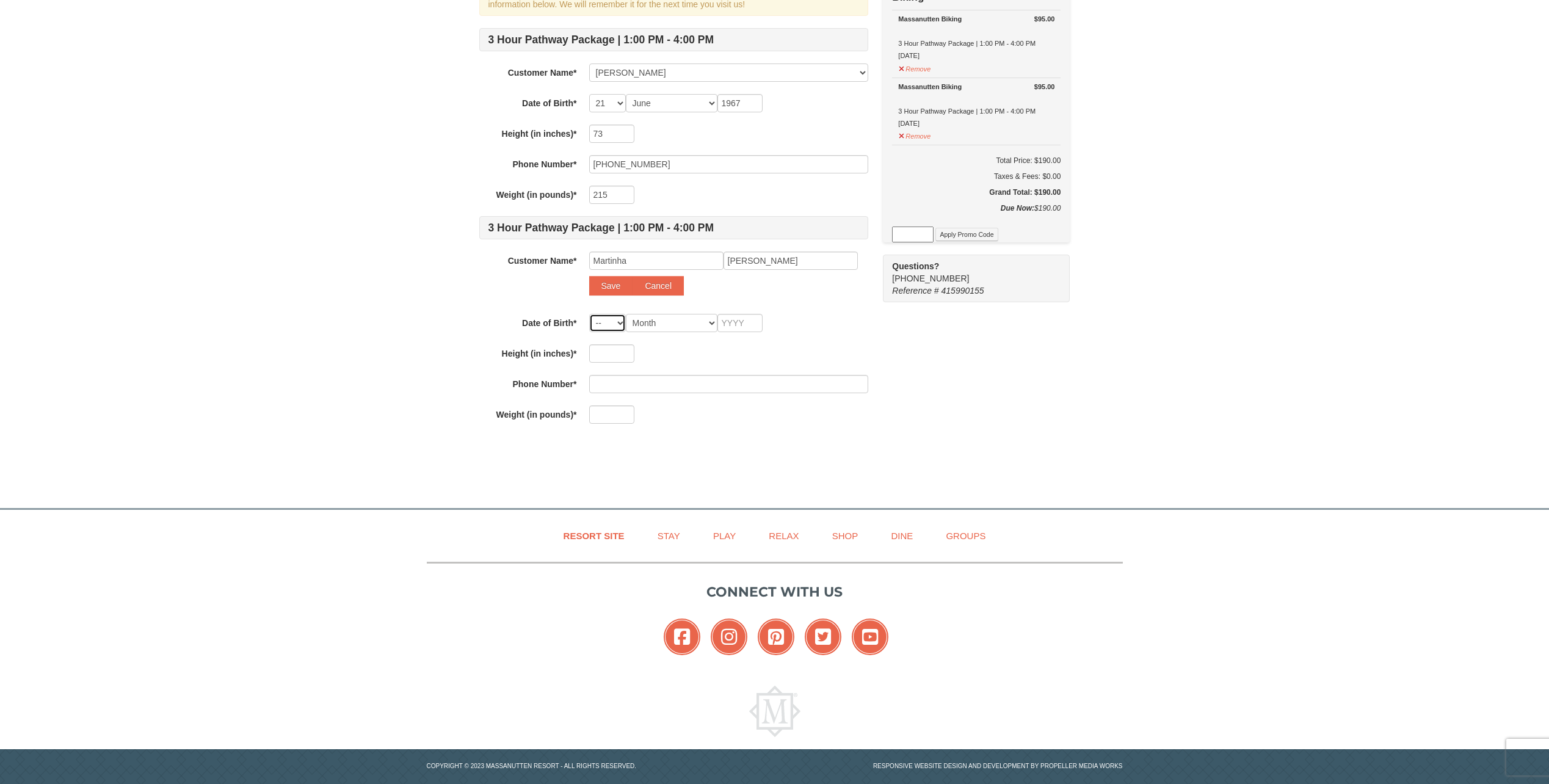
select select "05"
click at [589, 313] on select "-- 01 02 03 04 05 06 07 08 09 10 11 12 13 14 15 16 17 18 19 20 21 22 23 24 25 2…" at bounding box center [607, 322] width 37 height 19
click at [696, 325] on select "Month January February March April May June July August September October Novem…" at bounding box center [672, 322] width 92 height 19
select select "11"
click at [626, 313] on select "Month January February March April May June July August September October Novem…" at bounding box center [672, 322] width 92 height 19
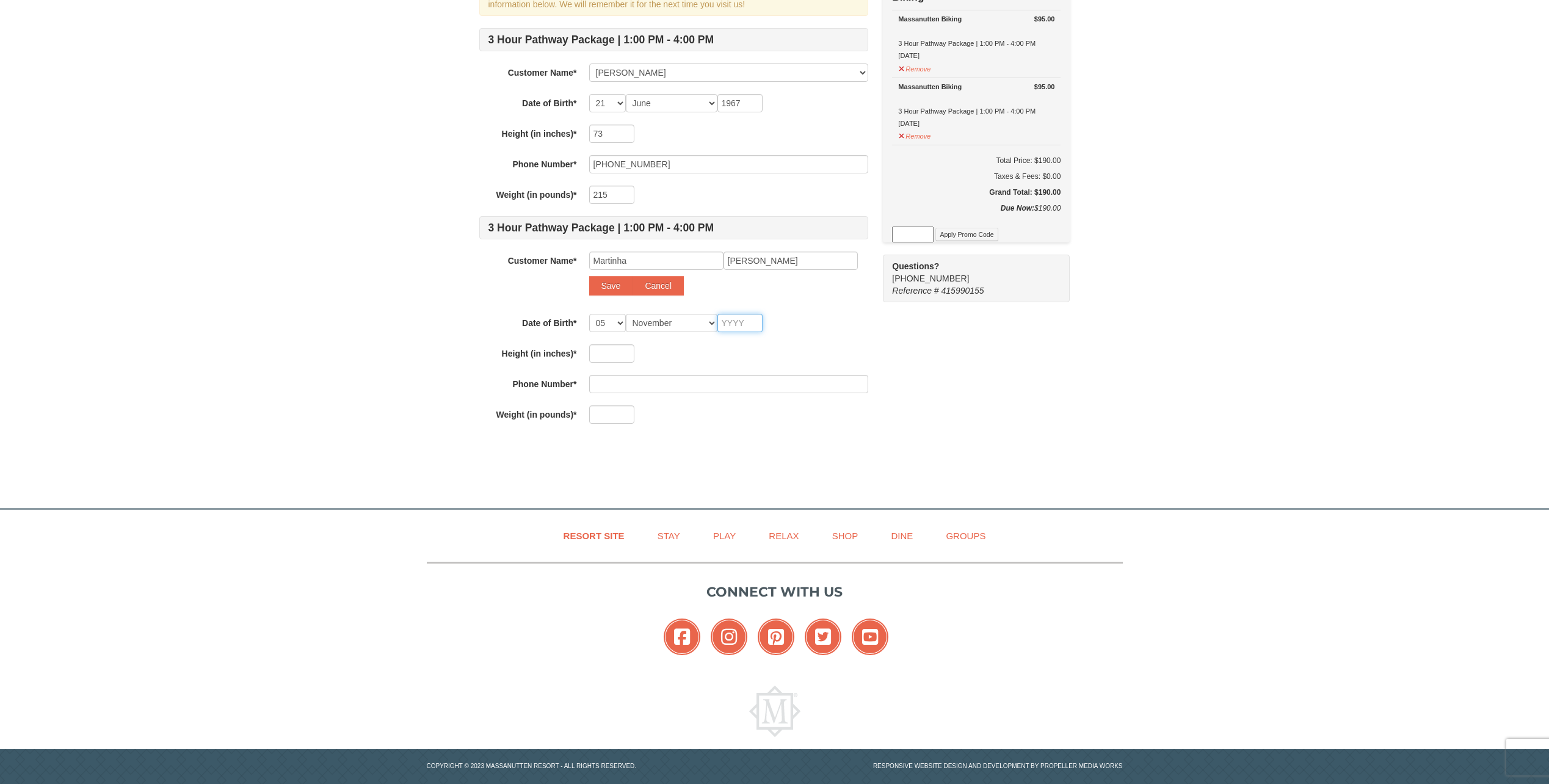
click at [749, 328] on input "text" at bounding box center [740, 322] width 45 height 19
type input "1963"
click at [627, 352] on input "text" at bounding box center [611, 353] width 45 height 19
type input "66"
click at [619, 391] on input "text" at bounding box center [729, 384] width 279 height 19
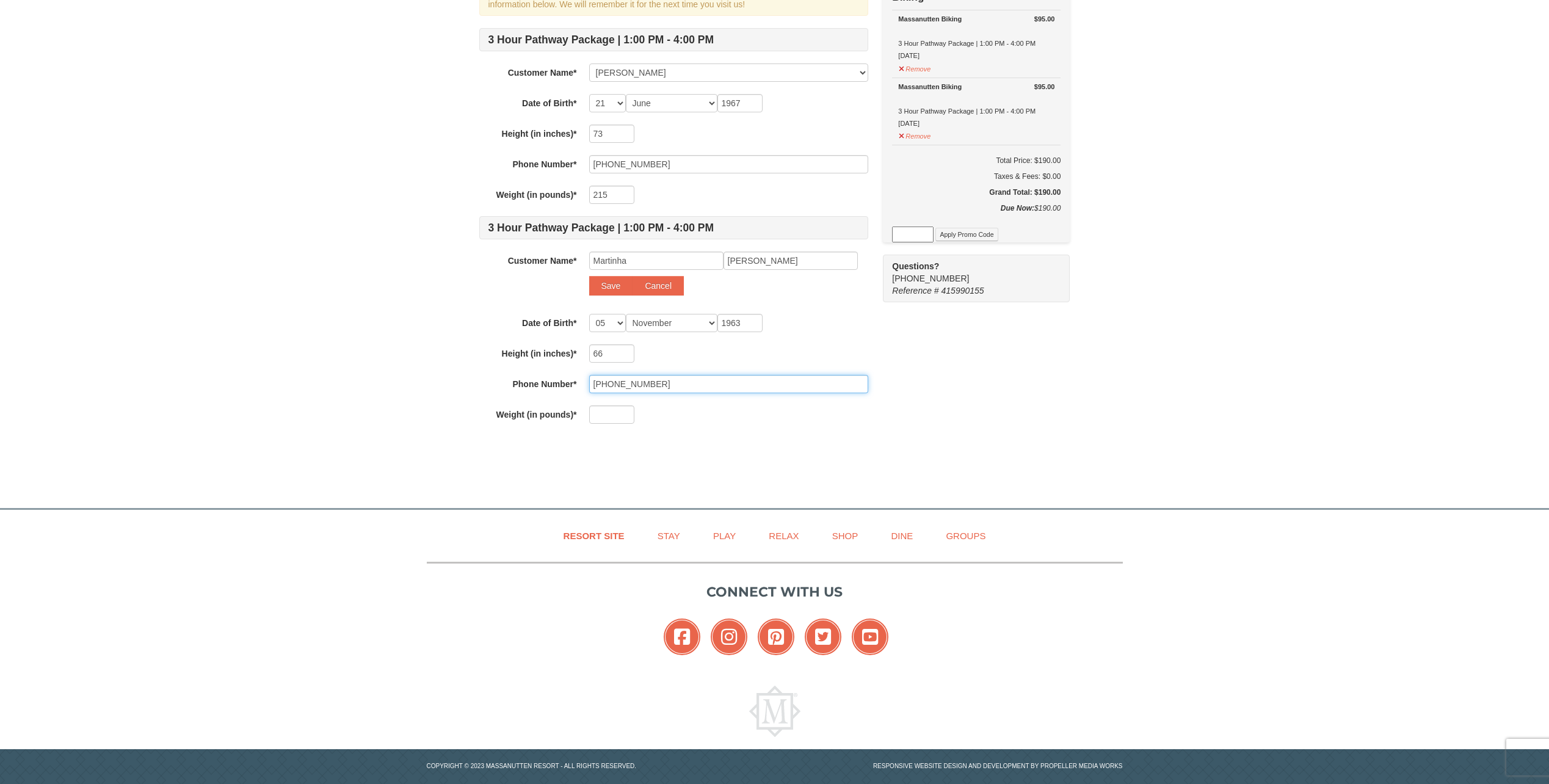
type input "540-656-3595"
click at [618, 412] on input "text" at bounding box center [611, 414] width 45 height 19
type input "114"
click at [611, 350] on input "66" at bounding box center [611, 353] width 45 height 19
type input "66"
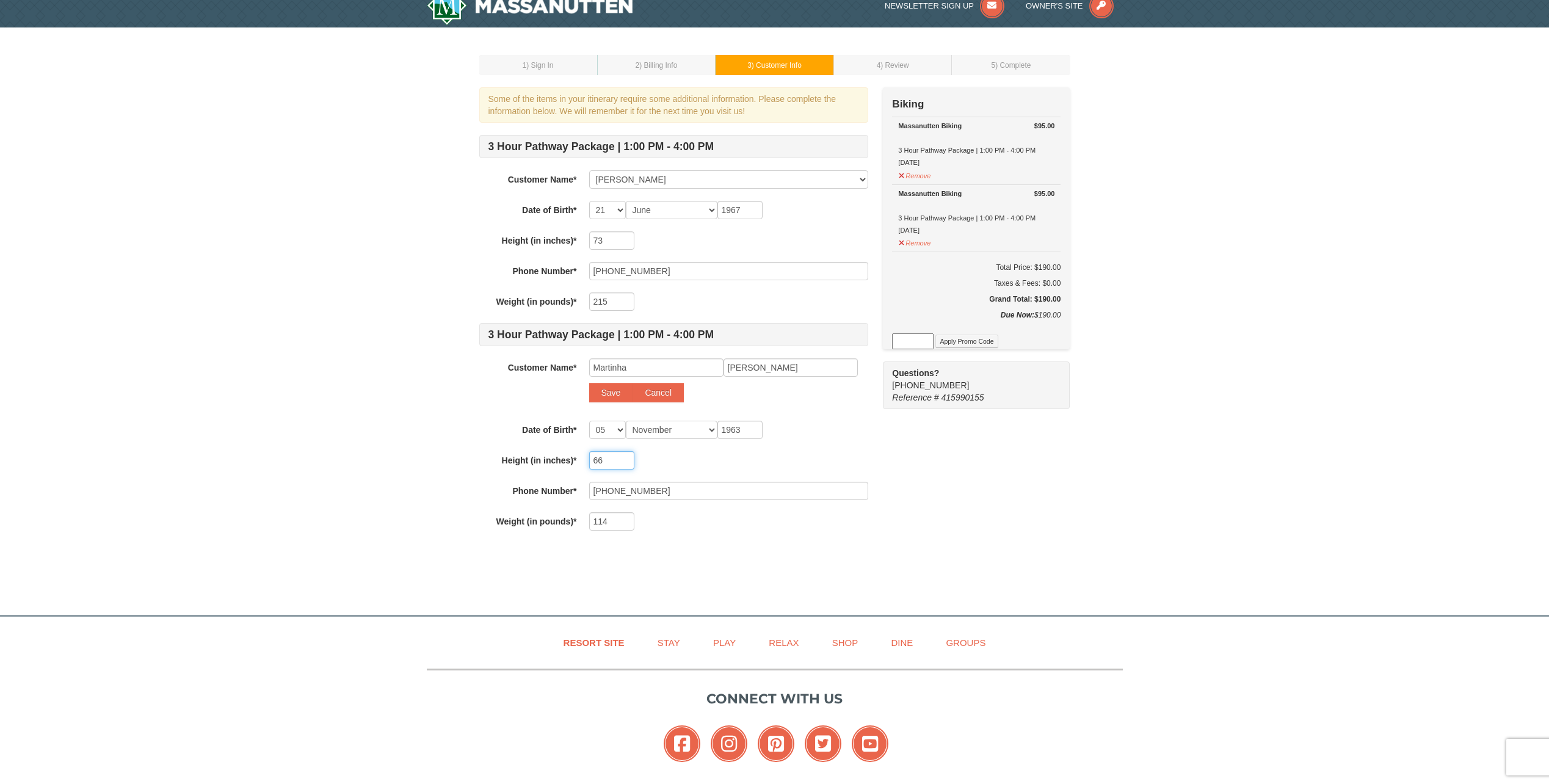
scroll to position [0, 0]
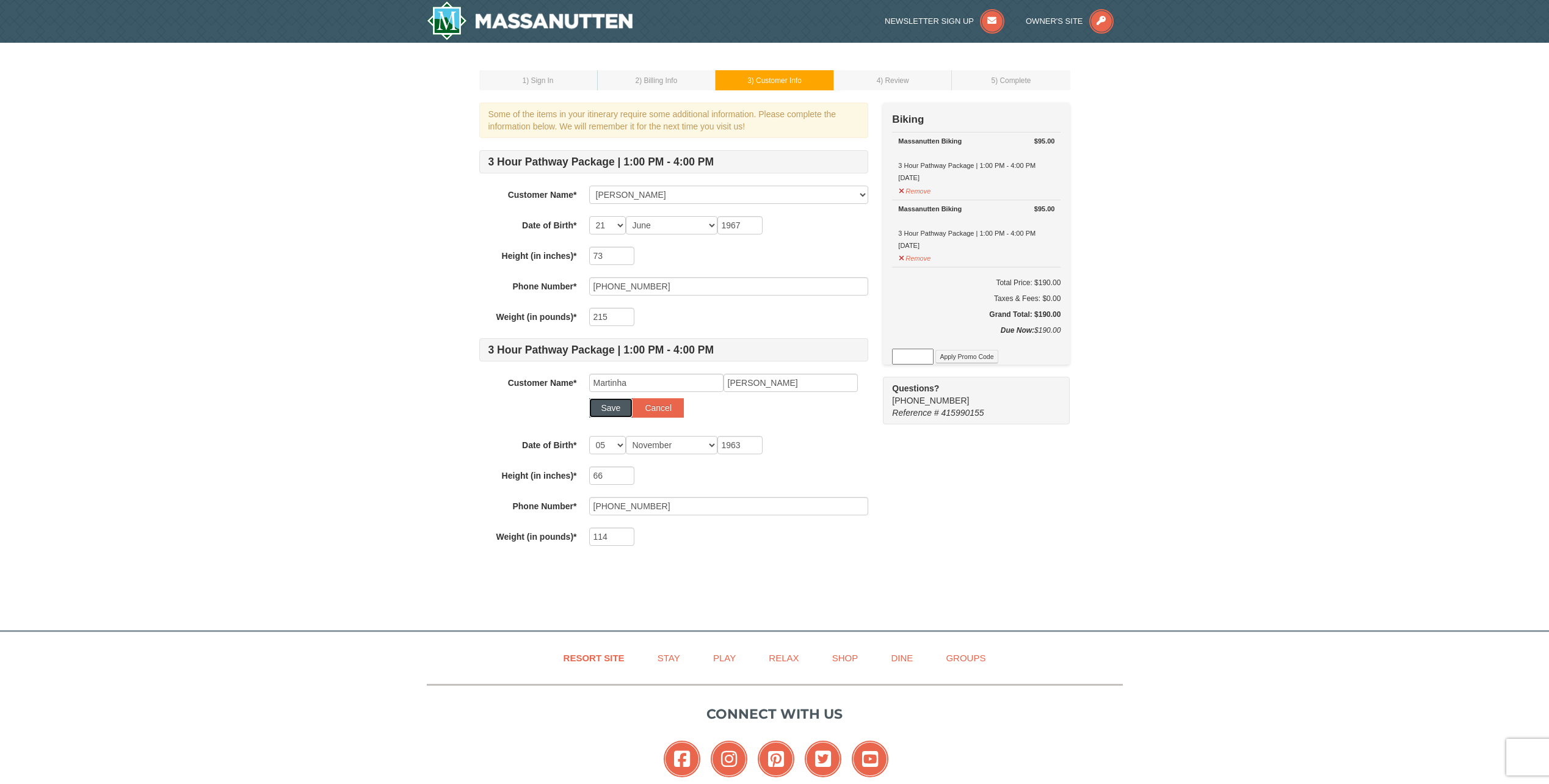
click at [608, 411] on button "Save" at bounding box center [610, 408] width 44 height 20
select select
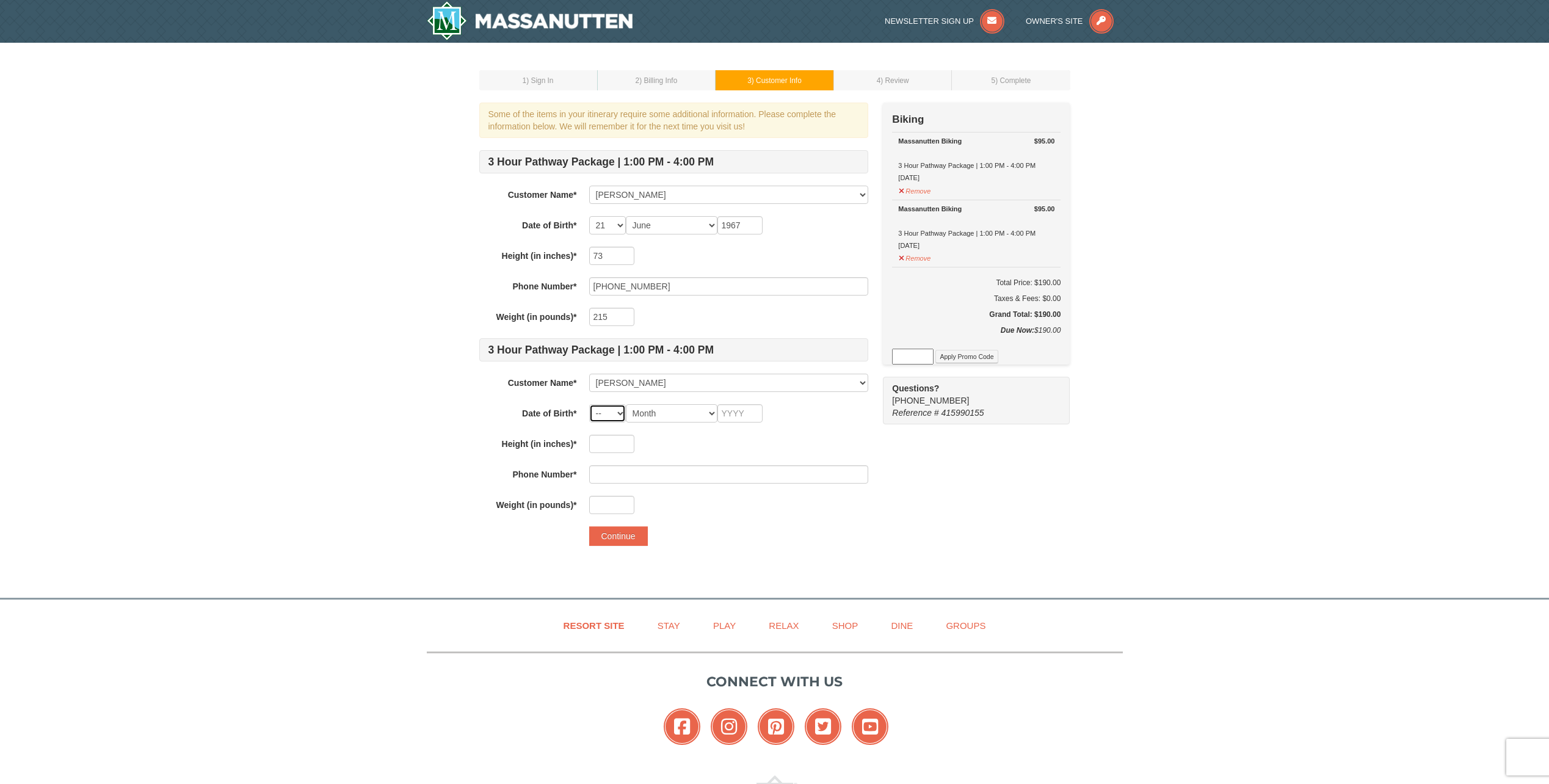
click at [621, 413] on select "-- 01 02 03 04 05 06 07 08 09 10 11 12 13 14 15 16 17 18 19 20 21 22 23 24 25 2…" at bounding box center [607, 413] width 37 height 19
select select "05"
click at [589, 404] on select "-- 01 02 03 04 05 06 07 08 09 10 11 12 13 14 15 16 17 18 19 20 21 22 23 24 25 2…" at bounding box center [607, 413] width 37 height 19
click at [686, 408] on select "Month January February March April May June July August September October Novem…" at bounding box center [672, 413] width 92 height 19
select select "11"
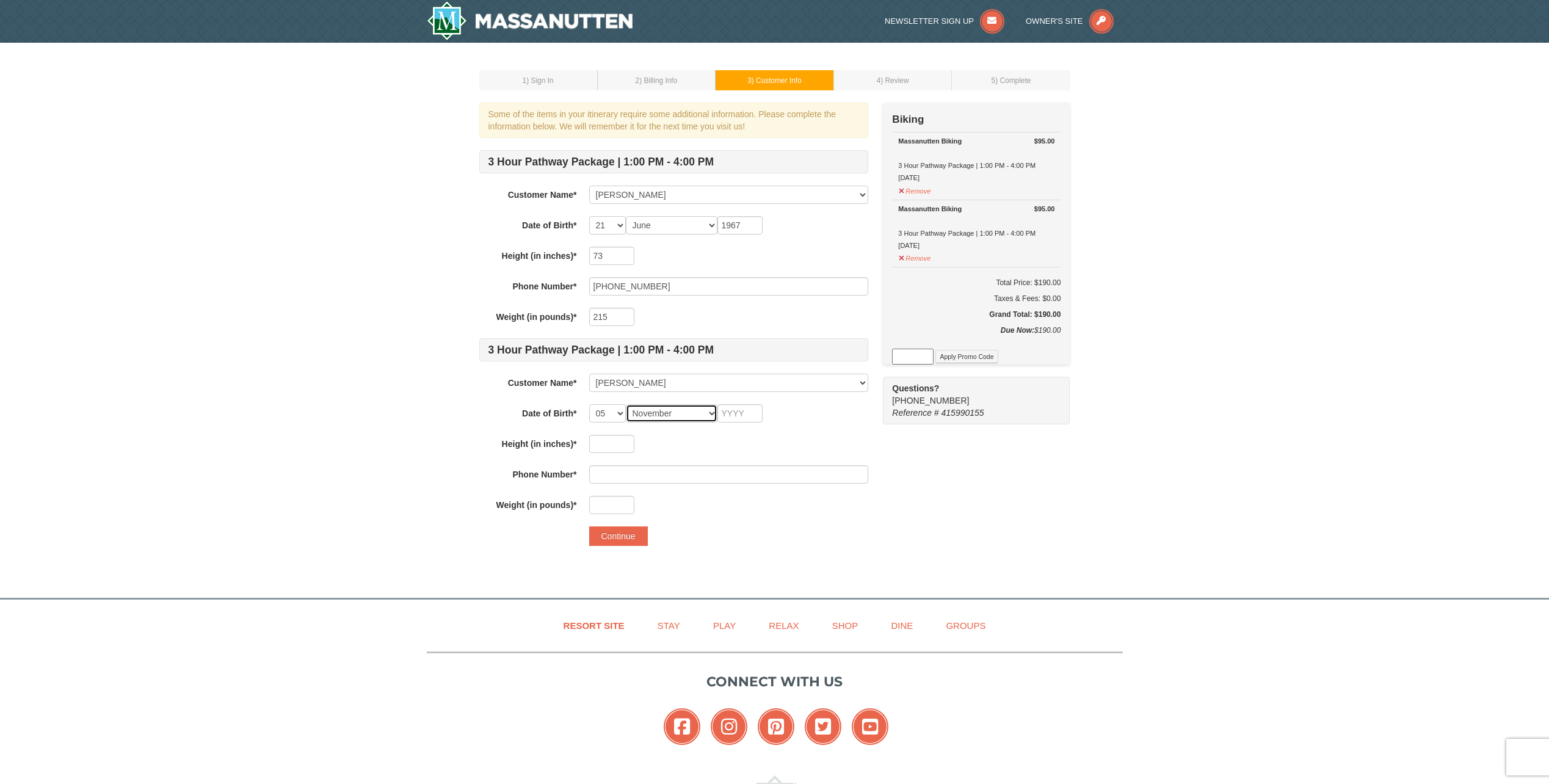
click at [626, 404] on select "Month January February March April May June July August September October Novem…" at bounding box center [672, 413] width 92 height 19
click at [750, 415] on input "text" at bounding box center [740, 413] width 45 height 19
type input "1963"
click at [606, 436] on input "text" at bounding box center [611, 443] width 45 height 19
type input "66"
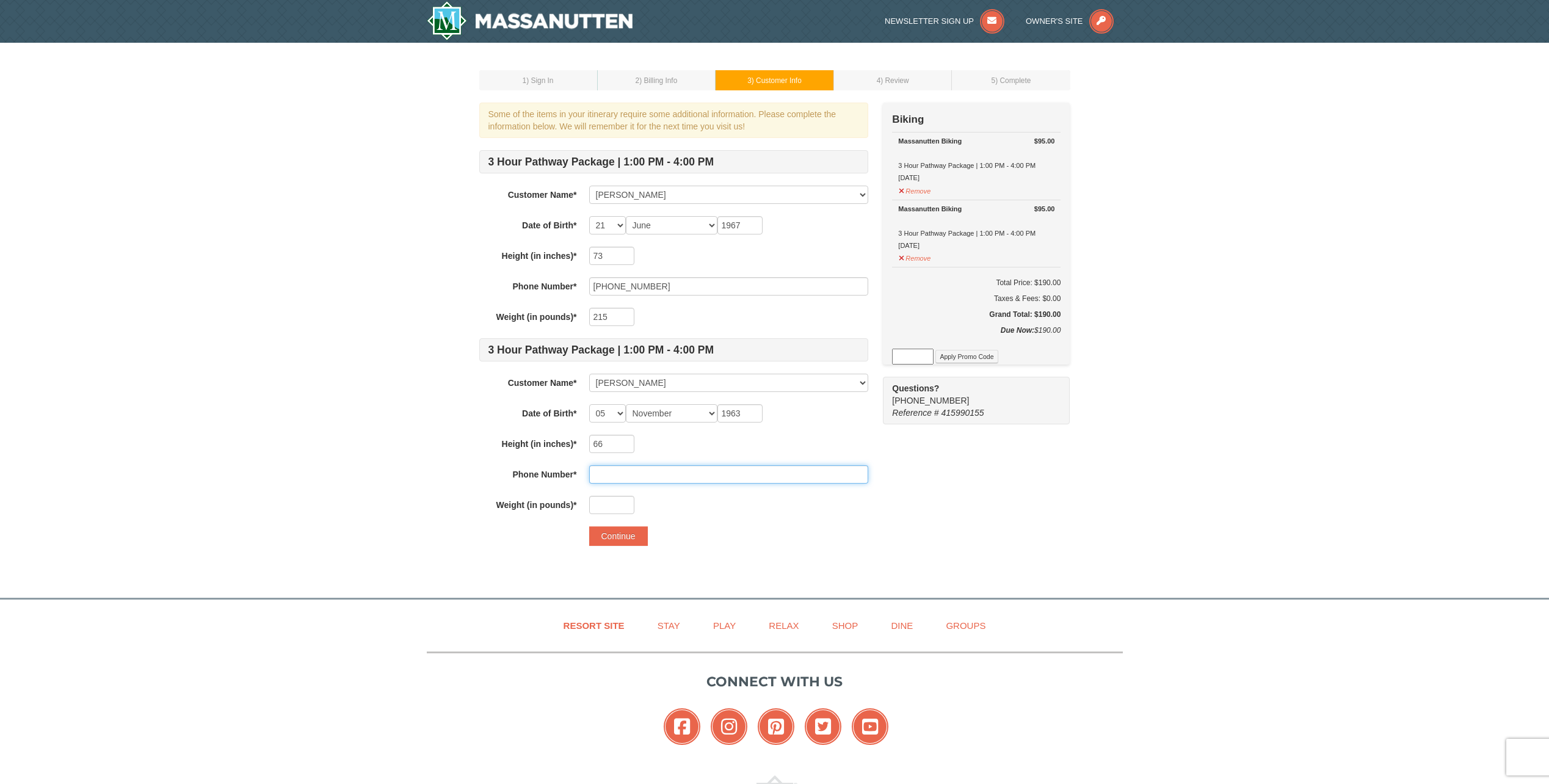
click at [607, 466] on input "text" at bounding box center [729, 474] width 279 height 19
type input "540-656-3595"
click at [615, 511] on input "text" at bounding box center [611, 505] width 45 height 19
type input "114"
click at [619, 529] on button "Continue" at bounding box center [618, 536] width 59 height 20
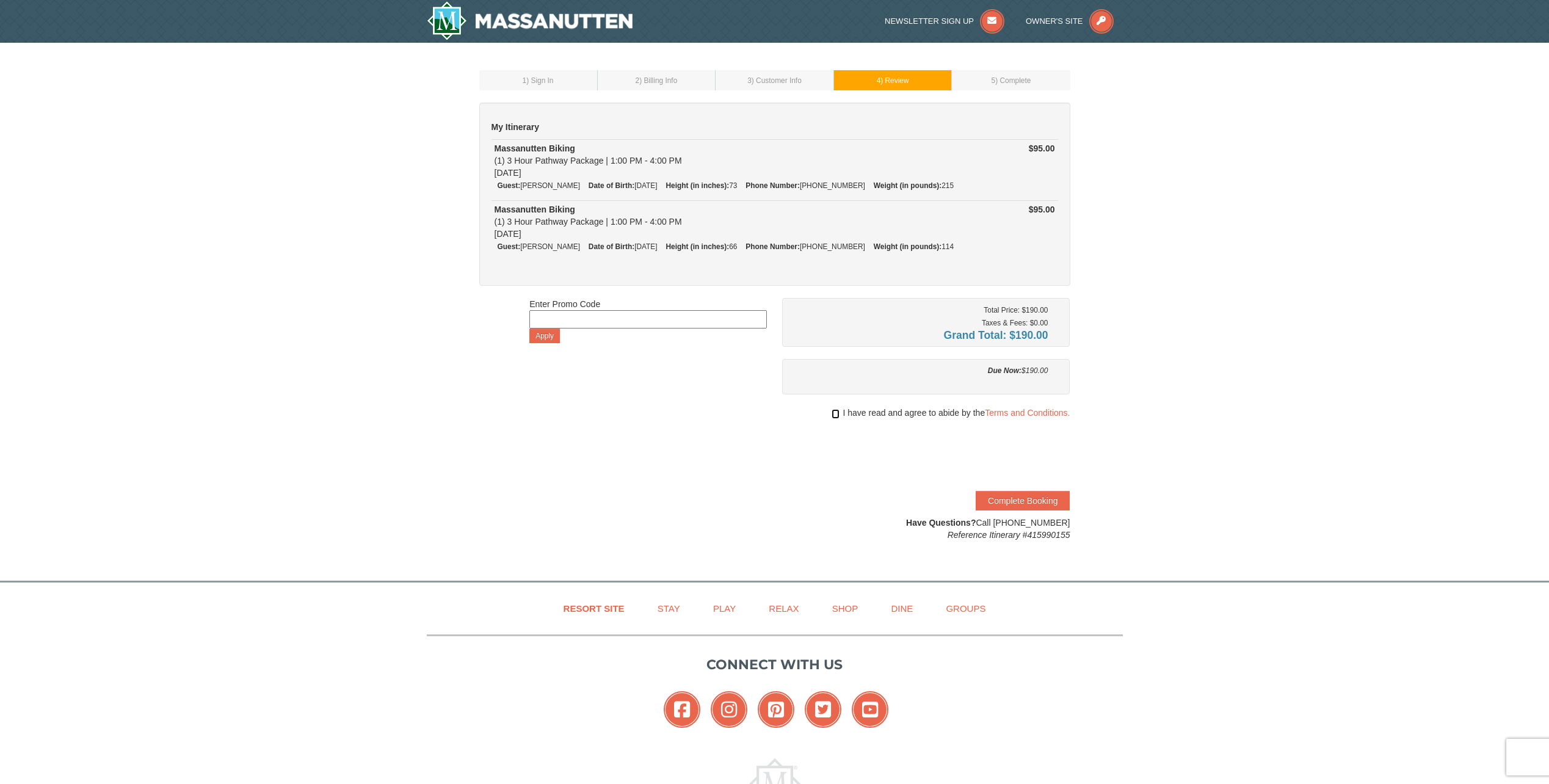
click at [834, 412] on input "checkbox" at bounding box center [836, 414] width 8 height 10
checkbox input "true"
click at [1016, 496] on button "Complete Booking" at bounding box center [1023, 501] width 94 height 20
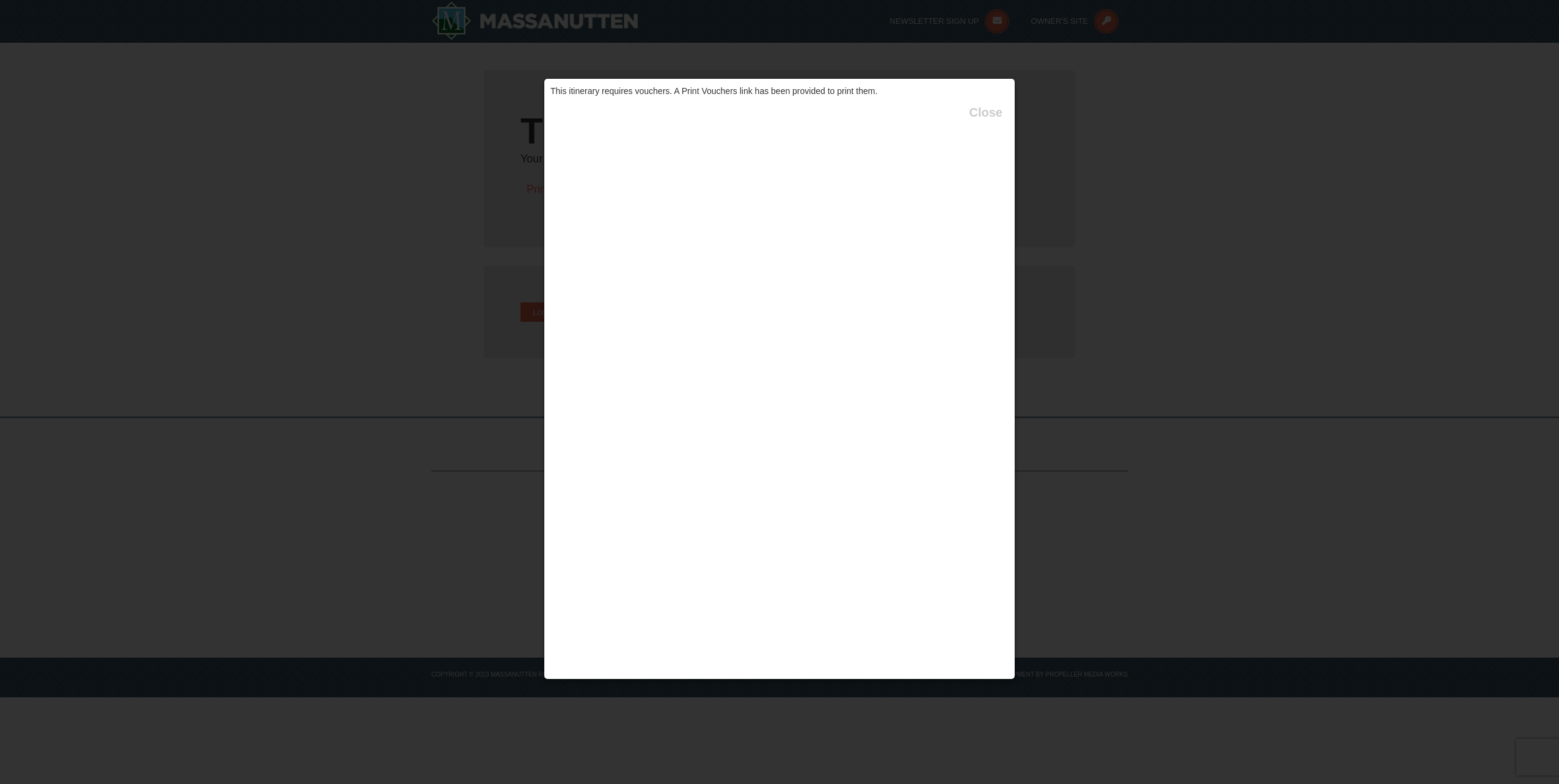
type input "[EMAIL_ADDRESS][DOMAIN_NAME]"
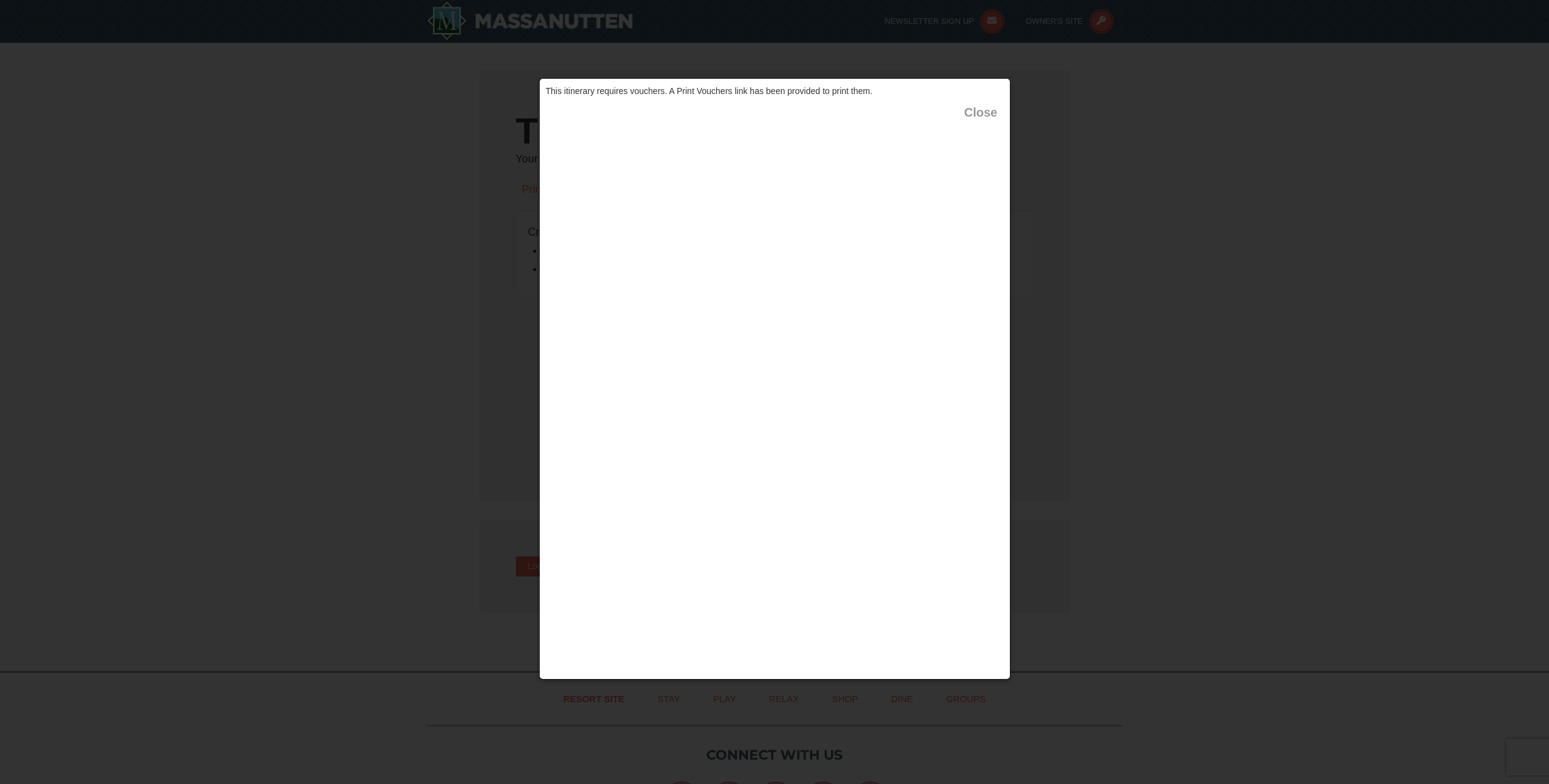
click at [972, 114] on button "Close" at bounding box center [981, 112] width 33 height 13
